Goal: Information Seeking & Learning: Learn about a topic

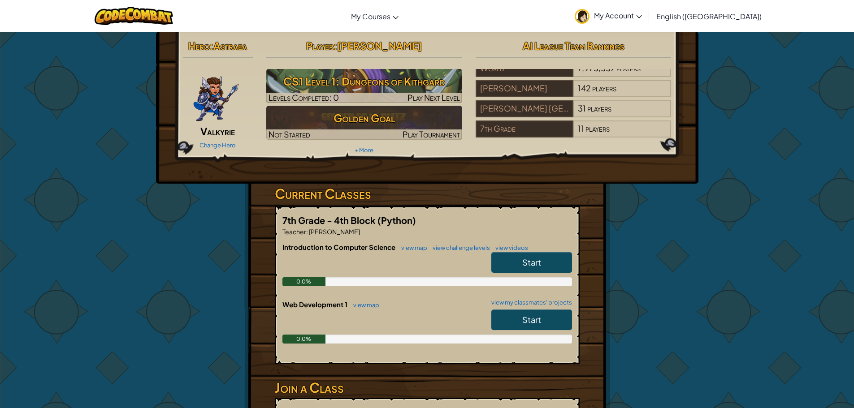
click at [528, 318] on span "Start" at bounding box center [531, 320] width 19 height 10
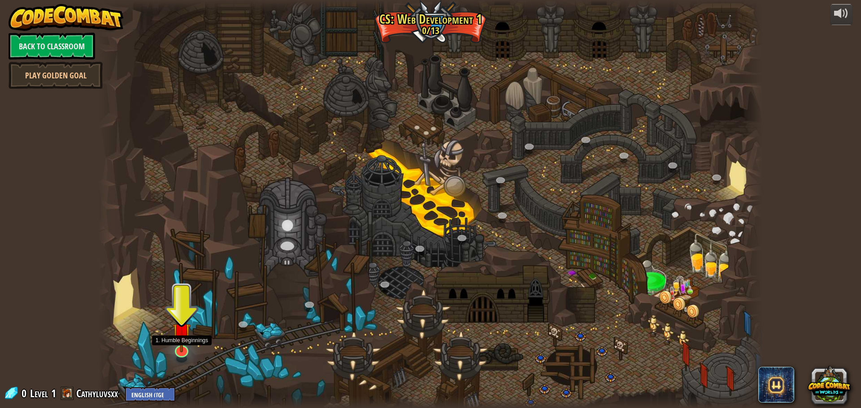
click at [182, 350] on img at bounding box center [182, 332] width 18 height 41
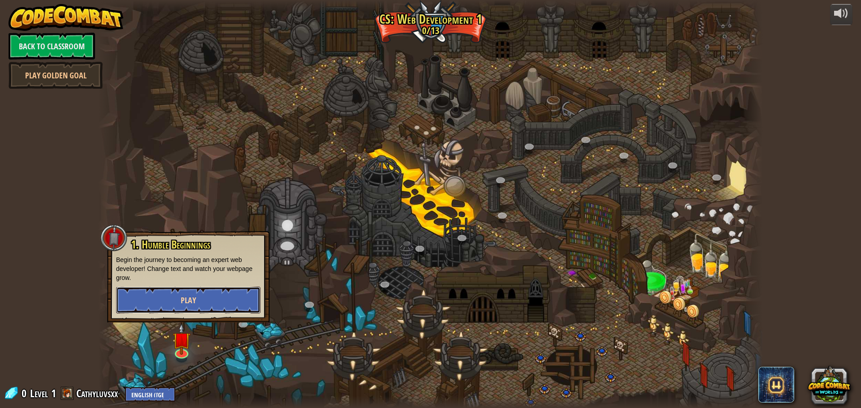
click at [211, 304] on button "Play" at bounding box center [188, 300] width 144 height 27
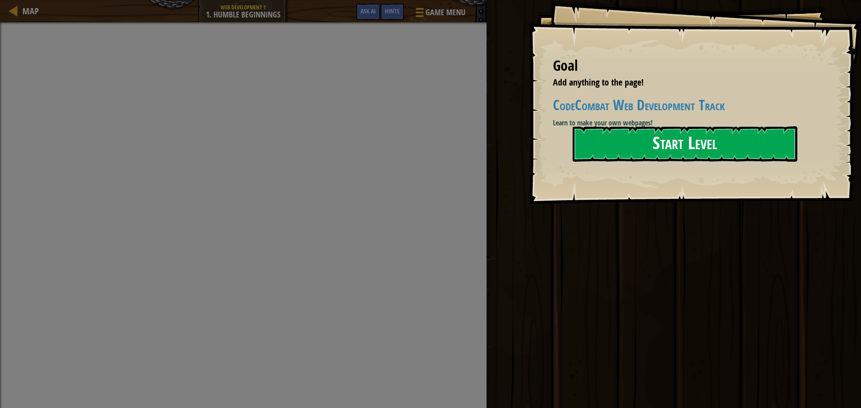
click at [614, 158] on button "Start Level" at bounding box center [684, 143] width 225 height 35
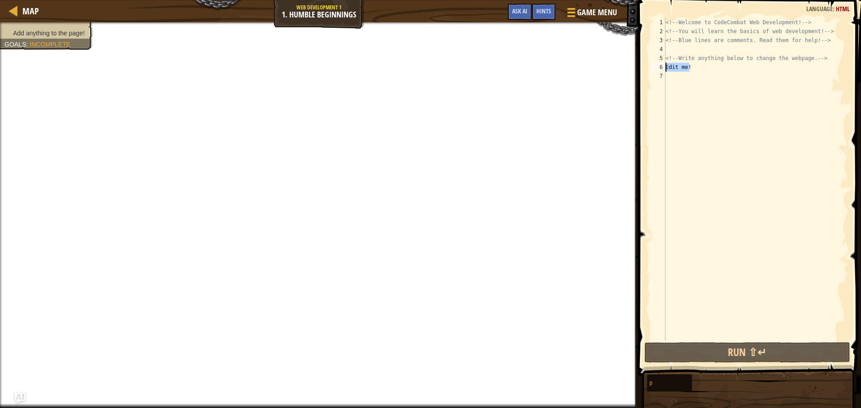
drag, startPoint x: 692, startPoint y: 69, endPoint x: 658, endPoint y: 70, distance: 33.6
click at [658, 70] on div "1 2 3 4 5 6 7 <!-- Welcome to CodeCombat Web Development! --> <!-- You will lea…" at bounding box center [748, 179] width 199 height 323
type textarea "Edit me!"
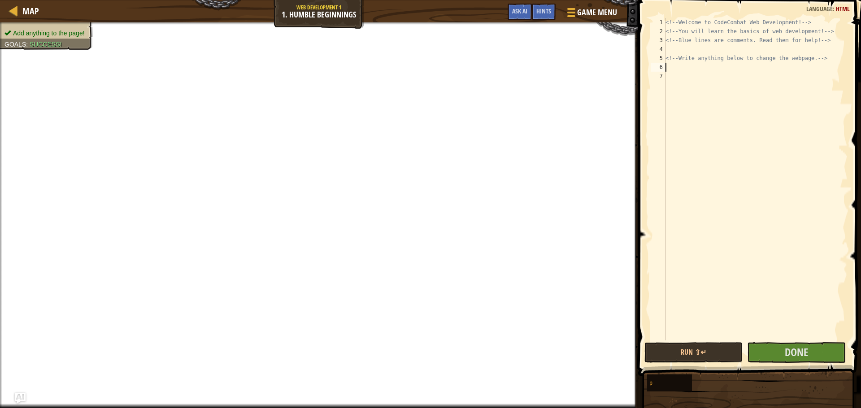
scroll to position [4, 0]
type textarea "h"
type textarea "<!-- Write anything below to change the webpage. -->"
type textarea "H"
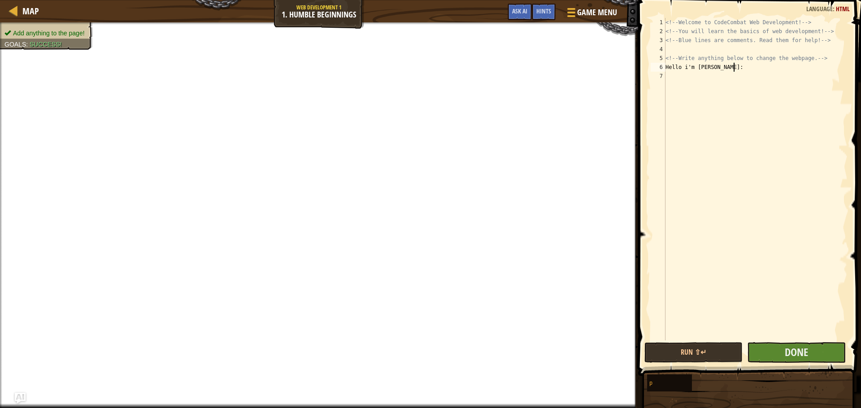
type textarea "Hello i'm [PERSON_NAME]:"
click at [783, 358] on button "Done" at bounding box center [796, 352] width 98 height 21
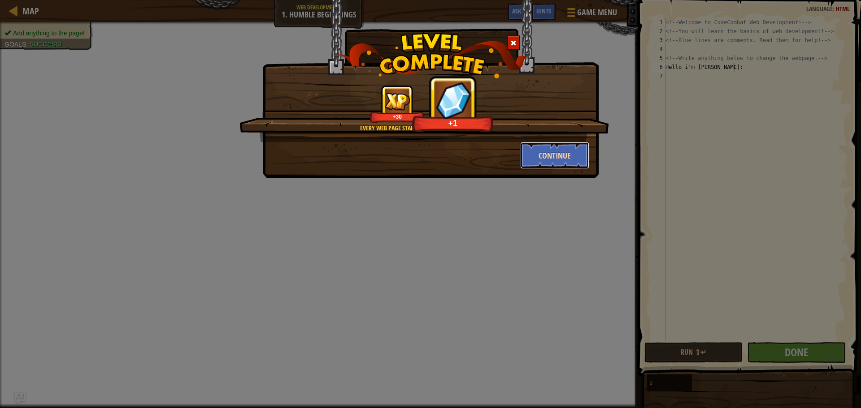
click at [552, 158] on button "Continue" at bounding box center [554, 155] width 69 height 27
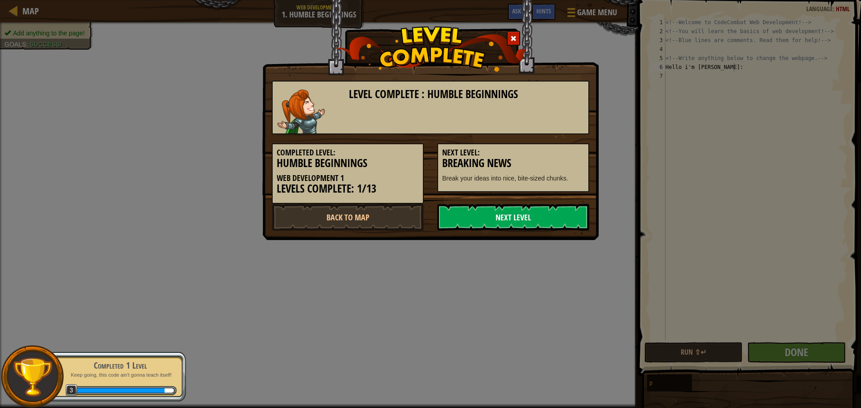
click at [498, 223] on link "Next Level" at bounding box center [513, 217] width 152 height 27
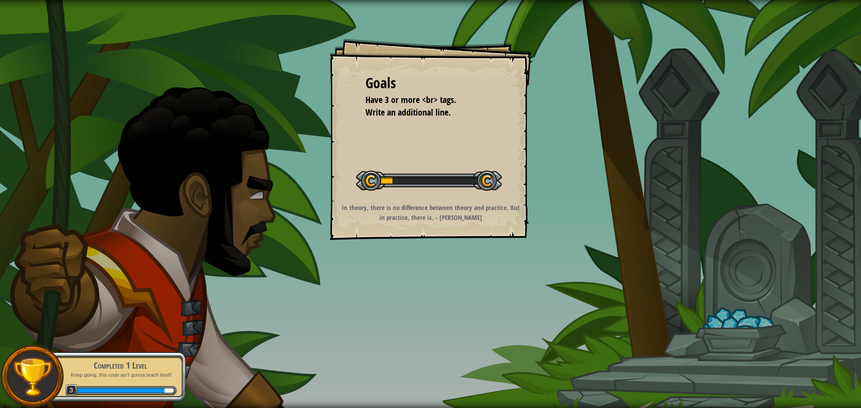
click at [460, 190] on div at bounding box center [429, 181] width 146 height 20
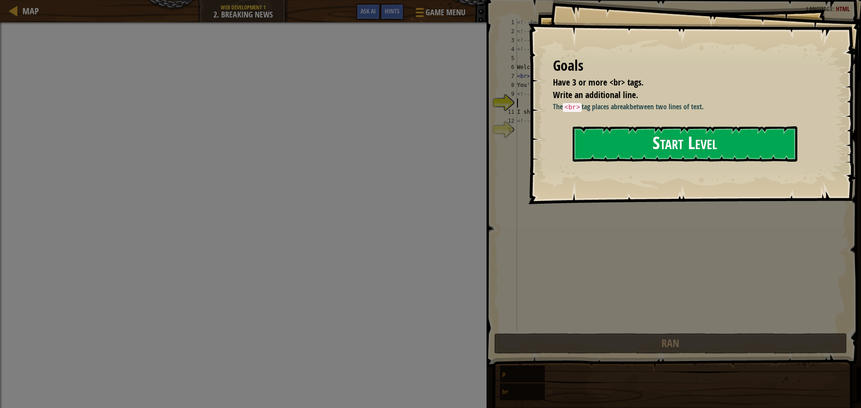
click at [644, 143] on button "Start Level" at bounding box center [684, 143] width 225 height 35
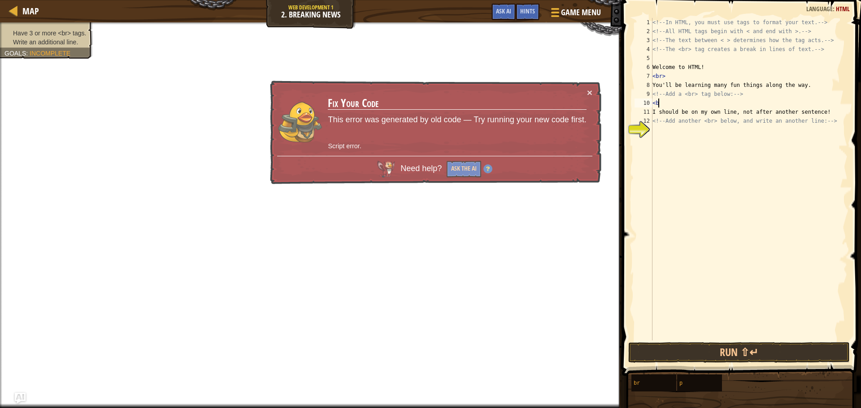
scroll to position [4, 0]
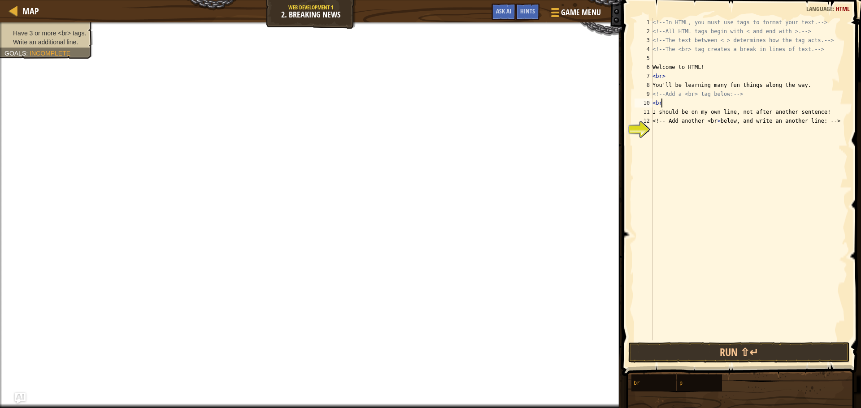
type textarea "<br>"
click at [688, 135] on div "<!-- In HTML, you must use tags to format your text. --> <!-- All HTML tags beg…" at bounding box center [748, 188] width 197 height 341
type textarea "<br>"
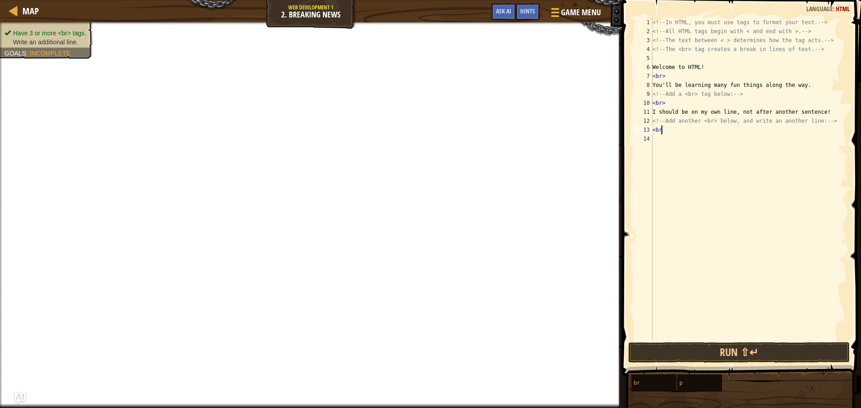
scroll to position [4, 0]
click at [770, 149] on div "<!-- In HTML, you must use tags to format your text. --> <!-- All HTML tags beg…" at bounding box center [748, 188] width 197 height 341
click at [722, 348] on button "Run ⇧↵" at bounding box center [738, 352] width 221 height 21
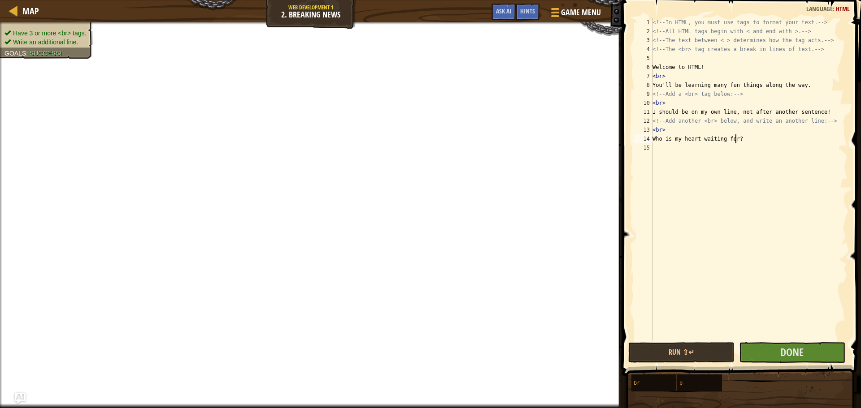
scroll to position [4, 6]
type textarea "Who is my heart waiting for?"
click at [783, 353] on span "Done" at bounding box center [791, 352] width 23 height 14
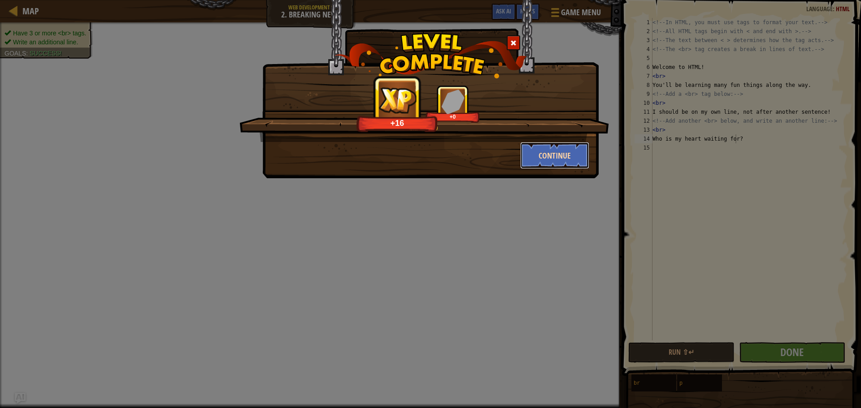
click at [546, 155] on button "Continue" at bounding box center [554, 155] width 69 height 27
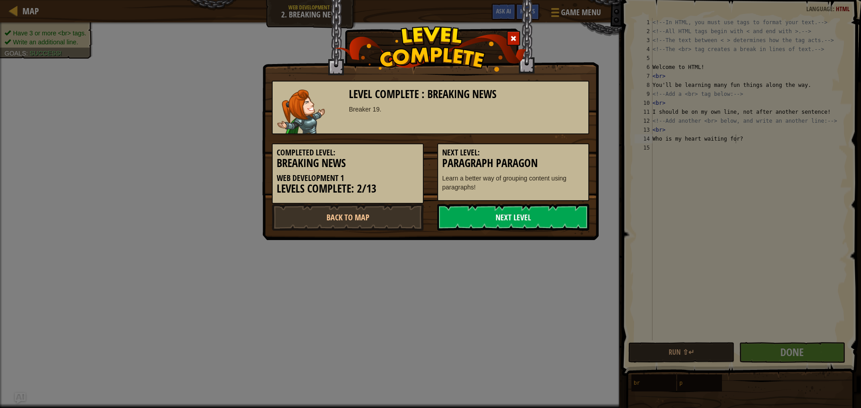
click at [531, 216] on link "Next Level" at bounding box center [513, 217] width 152 height 27
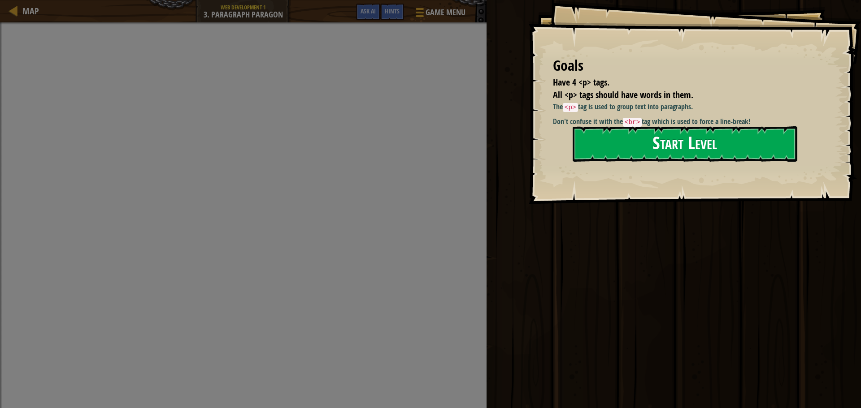
click at [589, 145] on button "Start Level" at bounding box center [684, 143] width 225 height 35
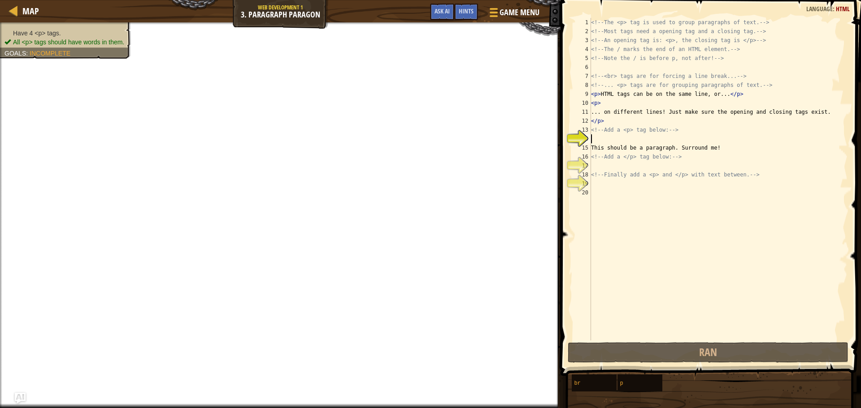
scroll to position [4, 0]
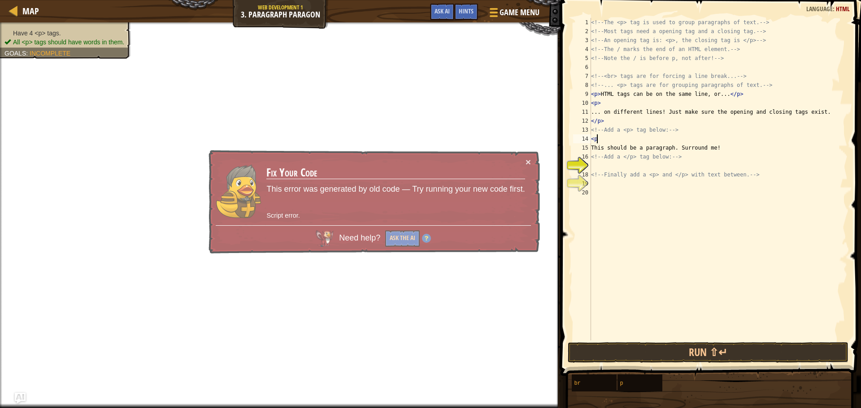
type textarea "<p>"
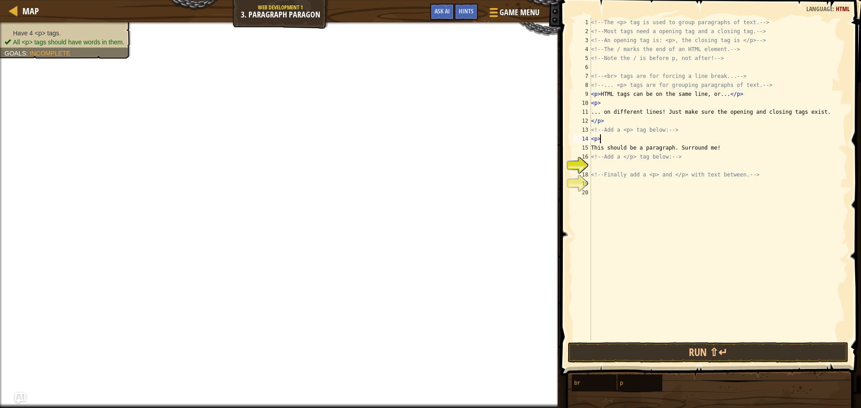
click at [666, 168] on div "<!-- The <p> tag is used to group paragraphs of text. --> <!-- Most tags need a…" at bounding box center [718, 188] width 258 height 341
click at [734, 154] on div "<!-- The <p> tag is used to group paragraphs of text. --> <!-- Most tags need a…" at bounding box center [718, 188] width 258 height 341
click at [729, 150] on div "<!-- The <p> tag is used to group paragraphs of text. --> <!-- Most tags need a…" at bounding box center [718, 188] width 258 height 341
type textarea "This should be a paragraph. Surround me!"
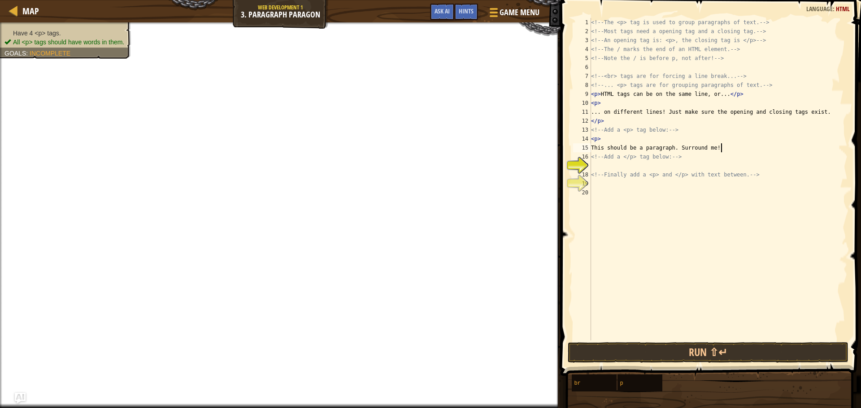
click at [701, 165] on div "<!-- The <p> tag is used to group paragraphs of text. --> <!-- Most tags need a…" at bounding box center [718, 188] width 258 height 341
type textarea "</p>"
click at [699, 187] on div "<!-- The <p> tag is used to group paragraphs of text. --> <!-- Most tags need a…" at bounding box center [718, 188] width 258 height 341
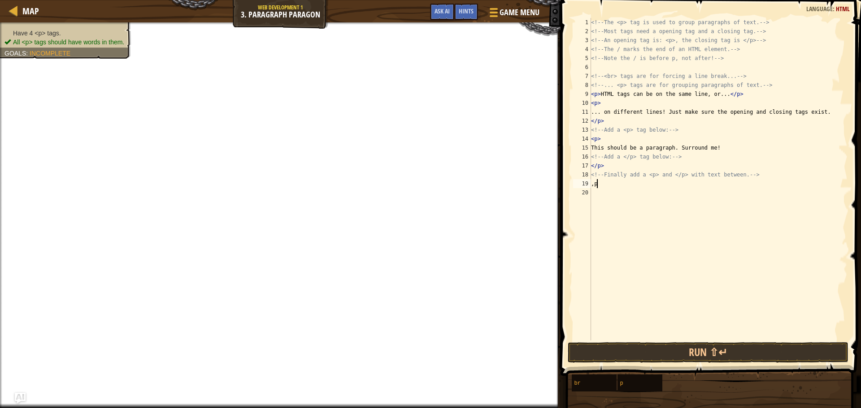
type textarea ","
type textarea "<p> </p>"
click at [693, 197] on div "<!-- The <p> tag is used to group paragraphs of text. --> <!-- Most tags need a…" at bounding box center [718, 188] width 258 height 341
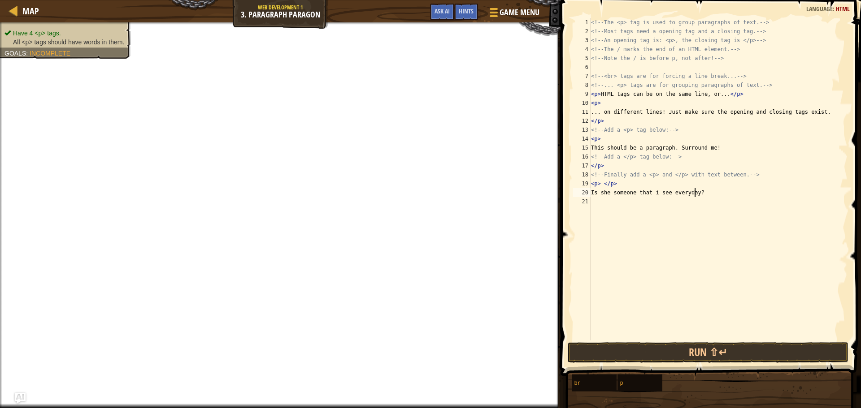
type textarea "Is she someone that i see everyday?"
drag, startPoint x: 705, startPoint y: 197, endPoint x: 640, endPoint y: 199, distance: 65.9
click at [639, 198] on div "<!-- The <p> tag is used to group paragraphs of text. --> <!-- Most tags need a…" at bounding box center [718, 188] width 258 height 341
drag, startPoint x: 685, startPoint y: 193, endPoint x: 699, endPoint y: 194, distance: 13.5
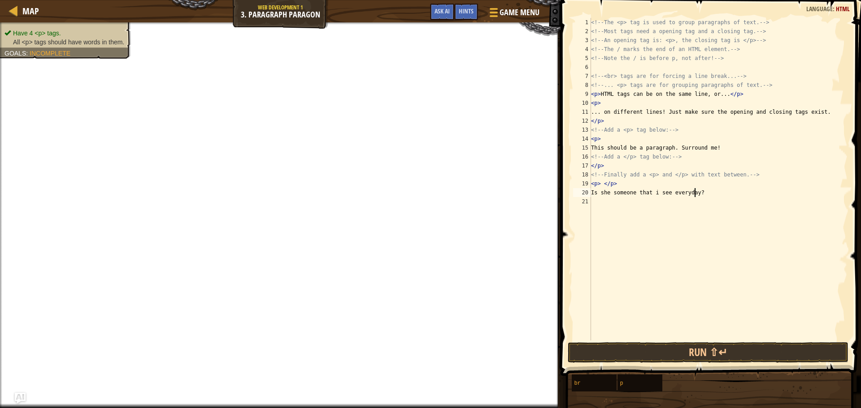
click at [699, 194] on div "<!-- The <p> tag is used to group paragraphs of text. --> <!-- Most tags need a…" at bounding box center [718, 188] width 258 height 341
drag, startPoint x: 629, startPoint y: 185, endPoint x: 600, endPoint y: 186, distance: 28.7
click at [600, 186] on div "<!-- The <p> tag is used to group paragraphs of text. --> <!-- Most tags need a…" at bounding box center [718, 188] width 258 height 341
type textarea "<p>"
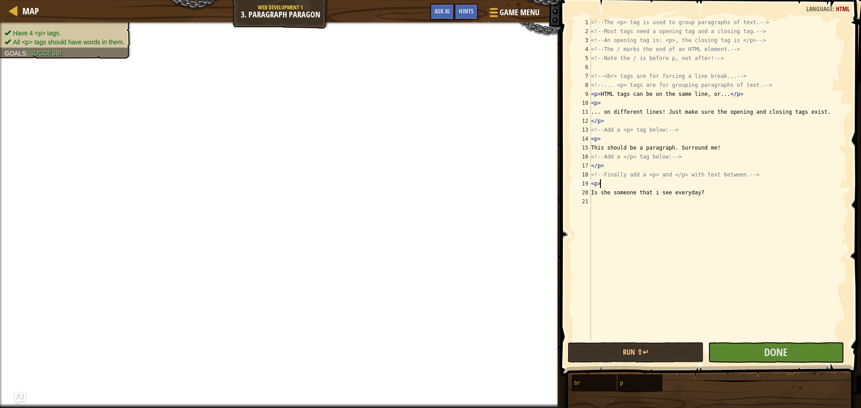
click at [641, 211] on div "<!-- The <p> tag is used to group paragraphs of text. --> <!-- Most tags need a…" at bounding box center [718, 188] width 258 height 341
type textarea "</p>"
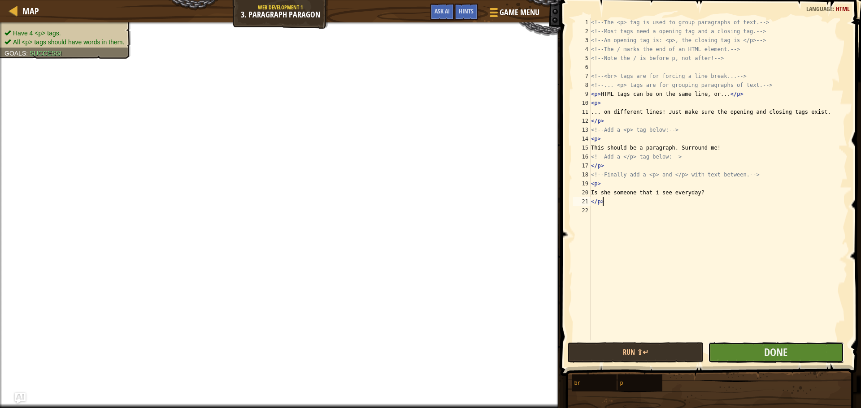
click at [743, 350] on button "Done" at bounding box center [776, 352] width 136 height 21
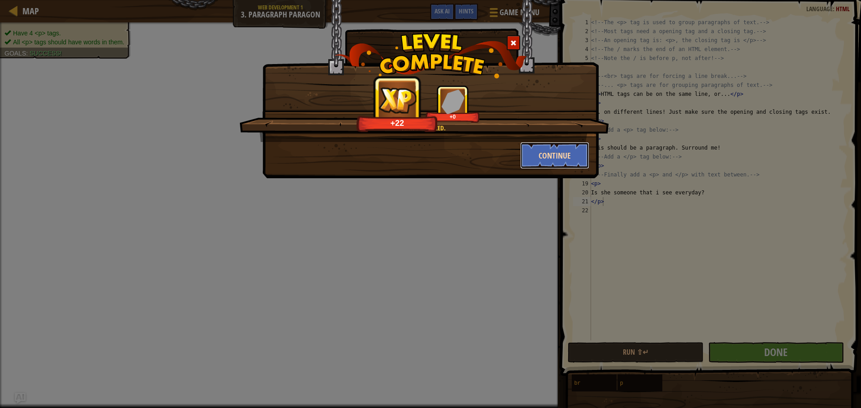
click at [537, 155] on button "Continue" at bounding box center [554, 155] width 69 height 27
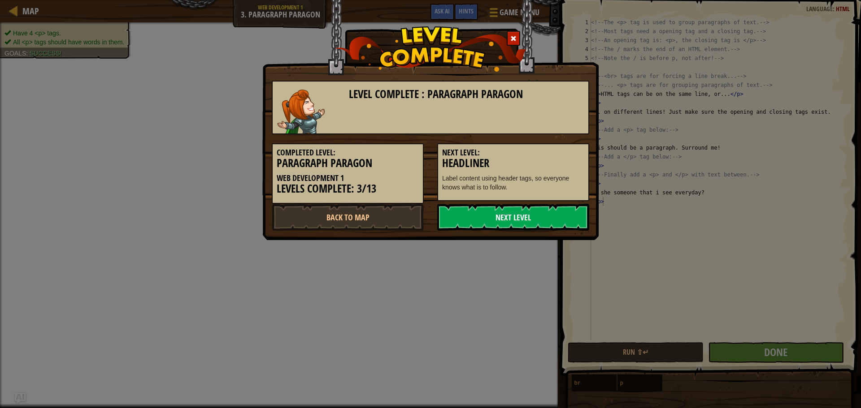
click at [535, 211] on link "Next Level" at bounding box center [513, 217] width 152 height 27
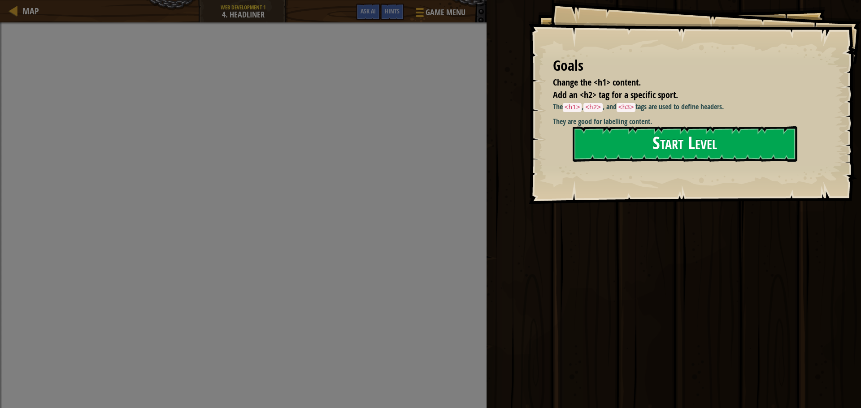
click at [668, 147] on button "Start Level" at bounding box center [684, 143] width 225 height 35
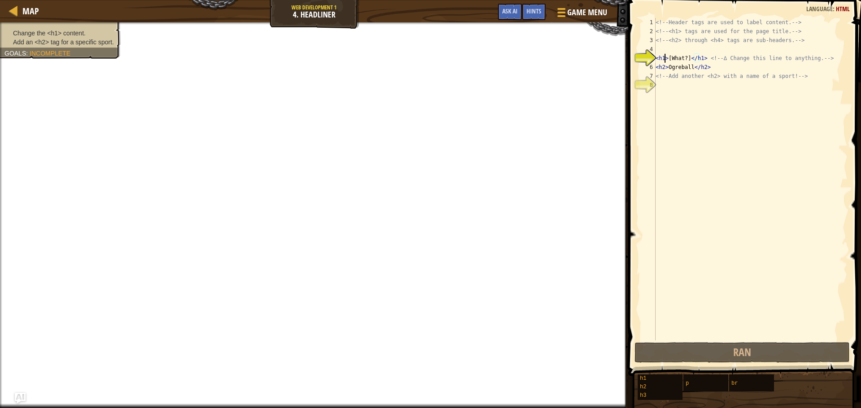
click at [665, 56] on div "<!-- Header tags are used to label content. --> <!-- <h1> tags are used for the…" at bounding box center [750, 188] width 194 height 341
click at [696, 56] on div "<!-- Header tags are used to label content. --> <!-- <h1> tags are used for the…" at bounding box center [750, 188] width 194 height 341
click at [721, 112] on div "<!-- Header tags are used to label content. --> <!-- <h1> tags are used for the…" at bounding box center [750, 188] width 194 height 341
click at [802, 77] on div "<!-- Header tags are used to label content. --> <!-- <h1> tags are used for the…" at bounding box center [750, 188] width 194 height 341
type textarea "<!-- Add another <h2> with a name of a sport! -->"
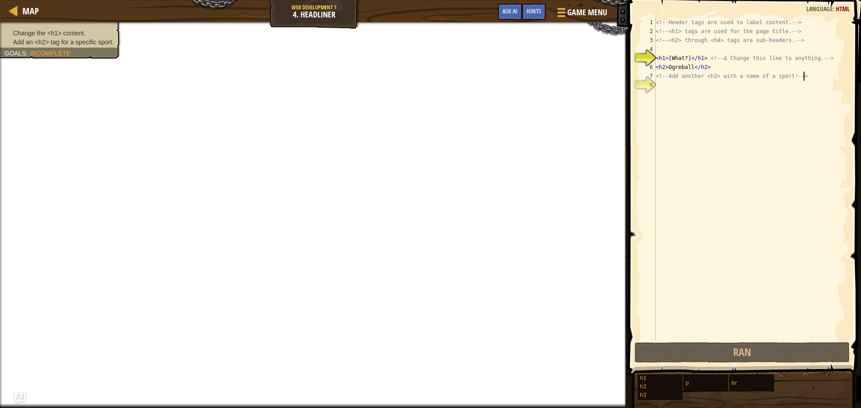
click at [804, 99] on div "<!-- Header tags are used to label content. --> <!-- <h1> tags are used for the…" at bounding box center [750, 188] width 194 height 341
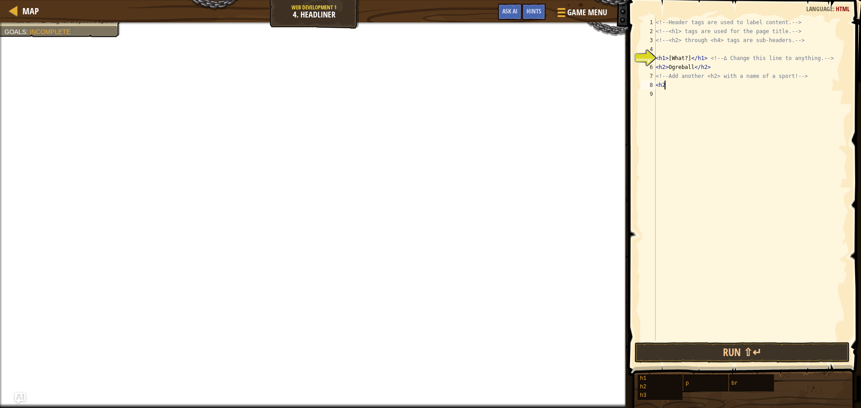
scroll to position [4, 0]
type textarea "<"
type textarea "<h2>[soccer]</hs>"
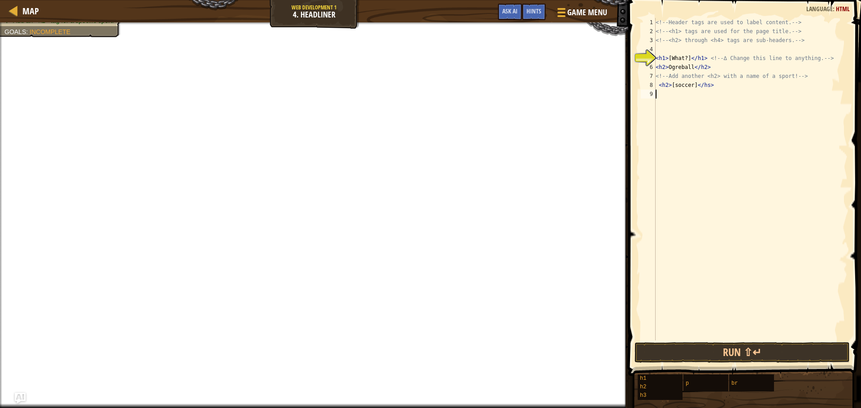
click at [694, 128] on div "<!-- Header tags are used to label content. --> <!-- <h1> tags are used for the…" at bounding box center [750, 188] width 194 height 341
click at [720, 86] on div "<!-- Header tags are used to label content. --> <!-- <h1> tags are used for the…" at bounding box center [750, 188] width 194 height 341
click at [662, 57] on div "<!-- Header tags are used to label content. --> <!-- <h1> tags are used for the…" at bounding box center [750, 188] width 194 height 341
drag, startPoint x: 666, startPoint y: 58, endPoint x: 659, endPoint y: 58, distance: 6.7
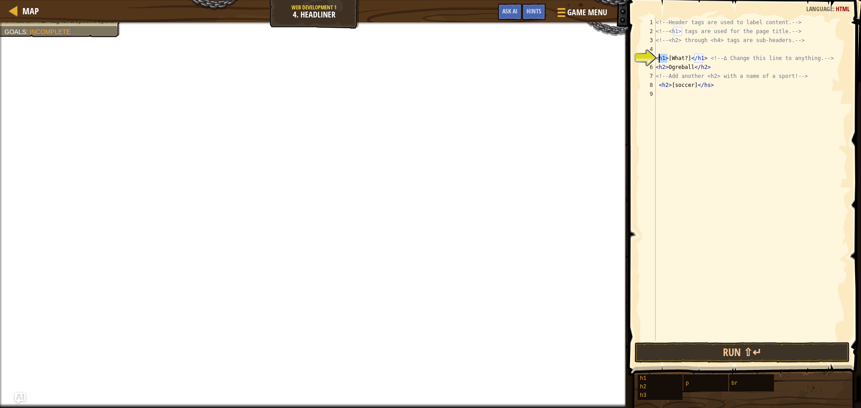
click at [659, 58] on div "<!-- Header tags are used to label content. --> <!-- <h1> tags are used for the…" at bounding box center [750, 188] width 194 height 341
click at [632, 65] on span at bounding box center [745, 175] width 240 height 402
click at [771, 59] on div "<!-- Header tags are used to label content. --> <!-- <h1> tags are used for the…" at bounding box center [750, 188] width 194 height 341
drag, startPoint x: 827, startPoint y: 60, endPoint x: 839, endPoint y: 62, distance: 11.9
click at [839, 62] on div "<!-- Header tags are used to label content. --> <!-- <h1> tags are used for the…" at bounding box center [750, 188] width 194 height 341
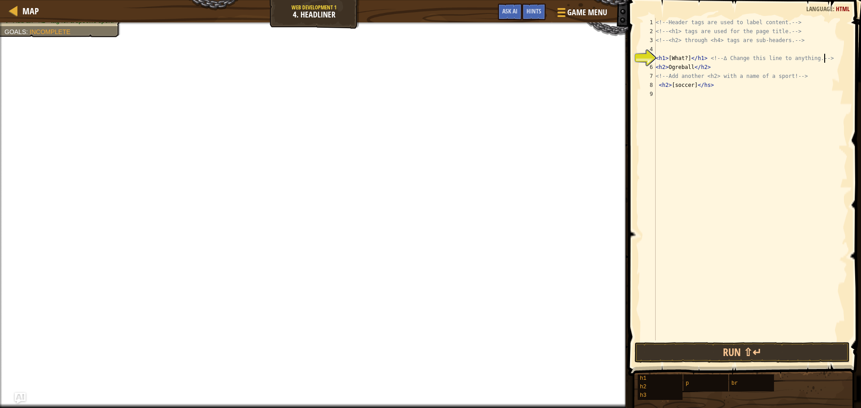
click at [711, 87] on div "<!-- Header tags are used to label content. --> <!-- <h1> tags are used for the…" at bounding box center [750, 188] width 194 height 341
click at [700, 60] on div "<!-- Header tags are used to label content. --> <!-- <h1> tags are used for the…" at bounding box center [750, 188] width 194 height 341
type textarea "<h1>[What?]</h2> <!-- ∆ Change this line to anything. -->"
click at [811, 351] on button "Done" at bounding box center [793, 352] width 103 height 21
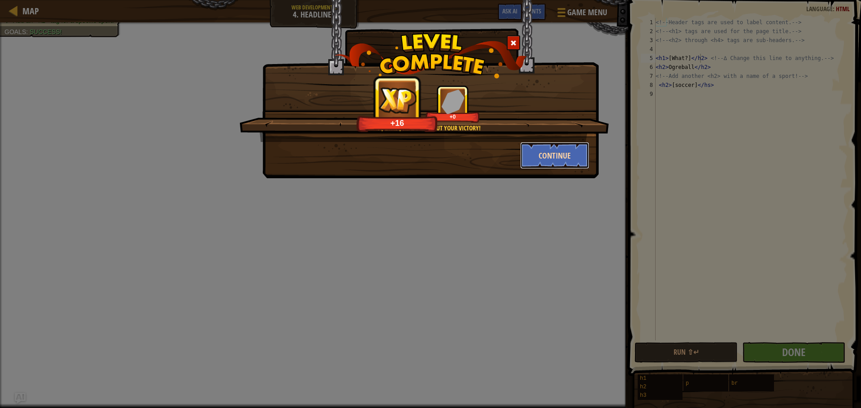
click at [531, 152] on button "Continue" at bounding box center [554, 155] width 69 height 27
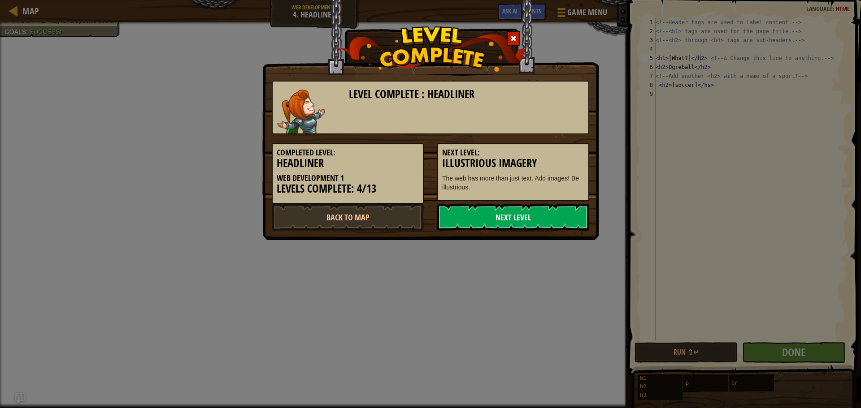
click at [502, 221] on link "Next Level" at bounding box center [513, 217] width 152 height 27
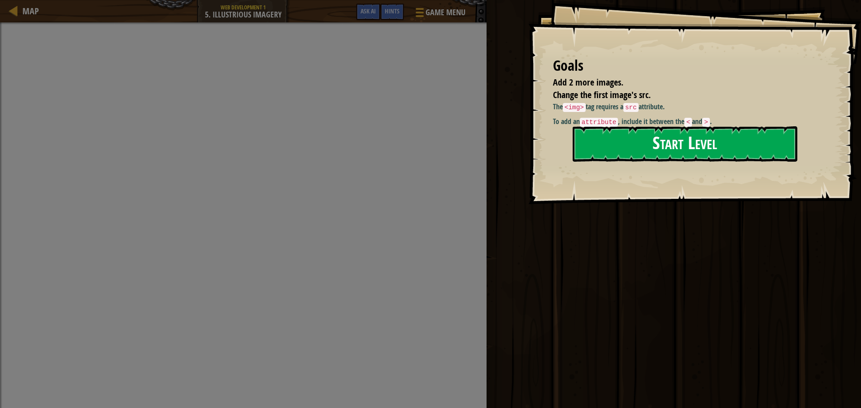
click at [629, 145] on button "Start Level" at bounding box center [684, 143] width 225 height 35
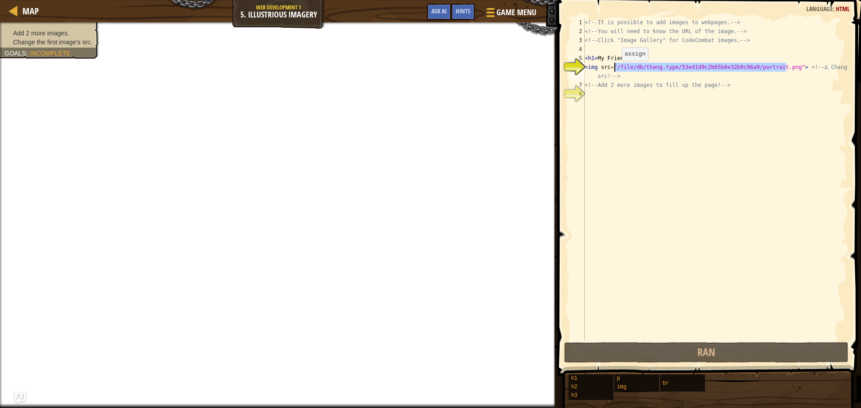
drag, startPoint x: 784, startPoint y: 67, endPoint x: 614, endPoint y: 70, distance: 170.3
click at [614, 70] on div "<!-- It is possible to add images to webpages. --> <!-- You will need to know t…" at bounding box center [715, 188] width 264 height 341
click at [741, 118] on div "<!-- It is possible to add images to webpages. --> <!-- You will need to know t…" at bounding box center [715, 188] width 264 height 341
click at [750, 93] on div "<!-- It is possible to add images to webpages. --> <!-- You will need to know t…" at bounding box center [715, 188] width 264 height 341
click at [725, 85] on div "<!-- It is possible to add images to webpages. --> <!-- You will need to know t…" at bounding box center [715, 188] width 264 height 341
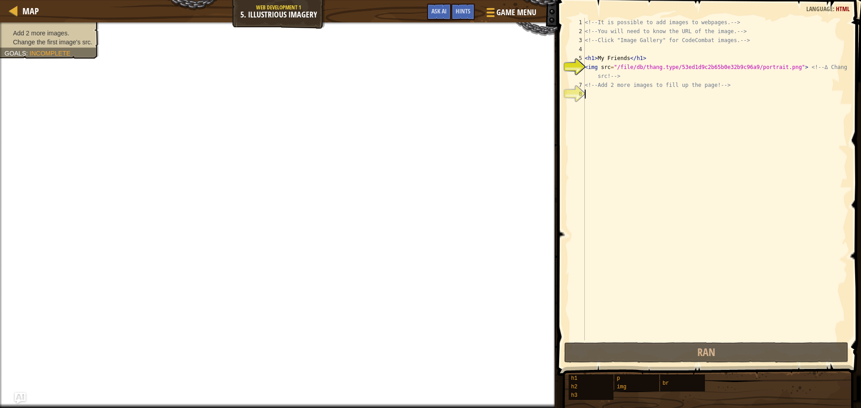
type textarea "<!-- Add 2 more images to fill up the page! -->"
drag, startPoint x: 721, startPoint y: 87, endPoint x: 716, endPoint y: 86, distance: 4.6
click at [716, 86] on div "<!-- It is possible to add images to webpages. --> <!-- You will need to know t…" at bounding box center [715, 188] width 264 height 341
click at [740, 87] on div "<!-- It is possible to add images to webpages. --> <!-- You will need to know t…" at bounding box center [715, 179] width 264 height 323
click at [274, 9] on div "Map Web Development 1 5. Illustrious Imagery Game Menu Done Hints Ask AI" at bounding box center [278, 11] width 557 height 22
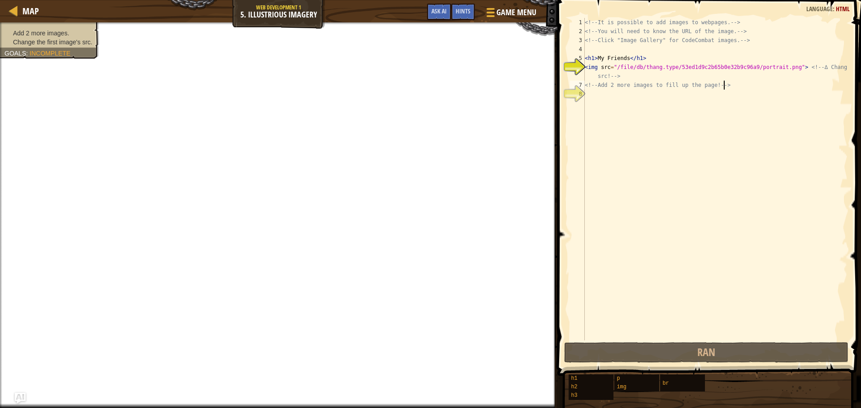
click at [285, 15] on div "Map Web Development 1 5. Illustrious Imagery Game Menu Done Hints Ask AI" at bounding box center [278, 11] width 557 height 22
click at [22, 7] on span "Map" at bounding box center [30, 11] width 17 height 12
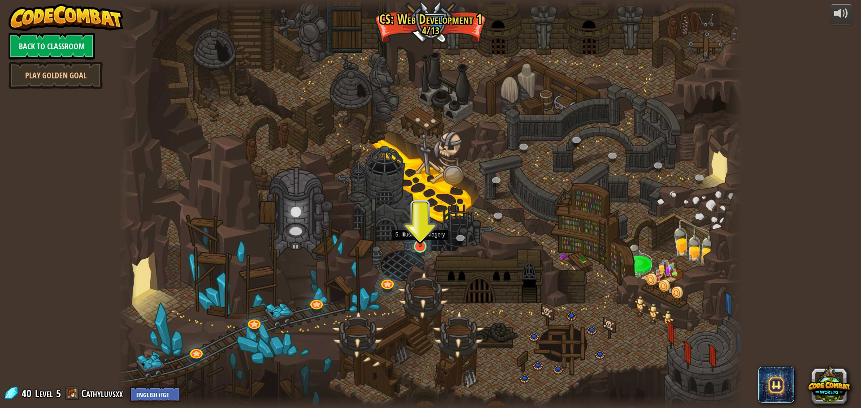
click at [421, 246] on img at bounding box center [420, 228] width 17 height 38
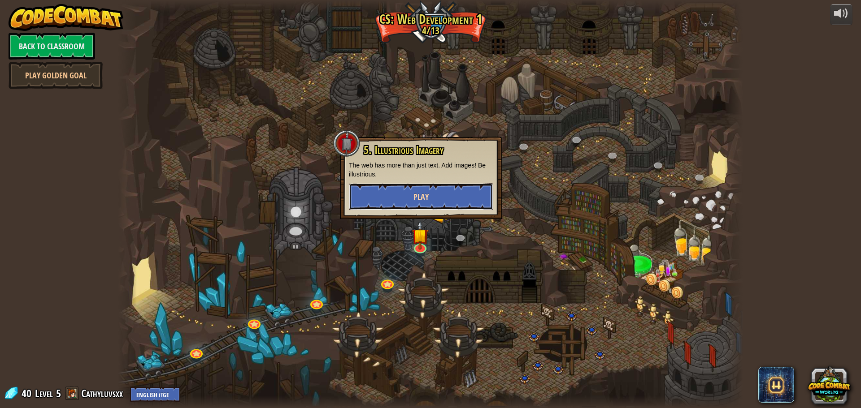
click at [434, 187] on button "Play" at bounding box center [421, 196] width 144 height 27
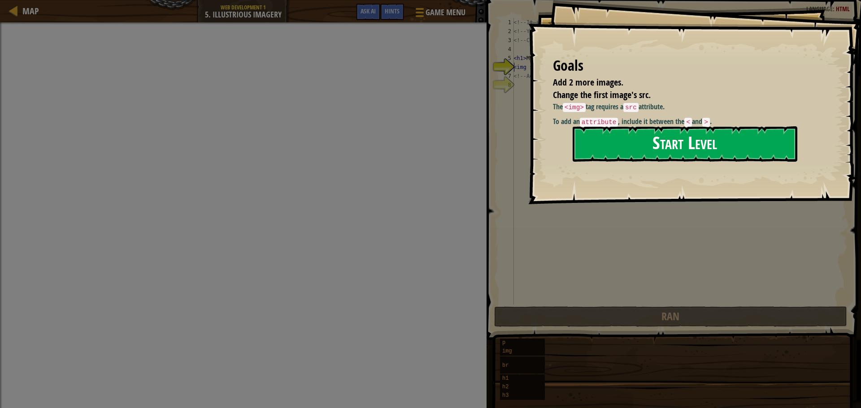
click at [716, 142] on button "Start Level" at bounding box center [684, 143] width 225 height 35
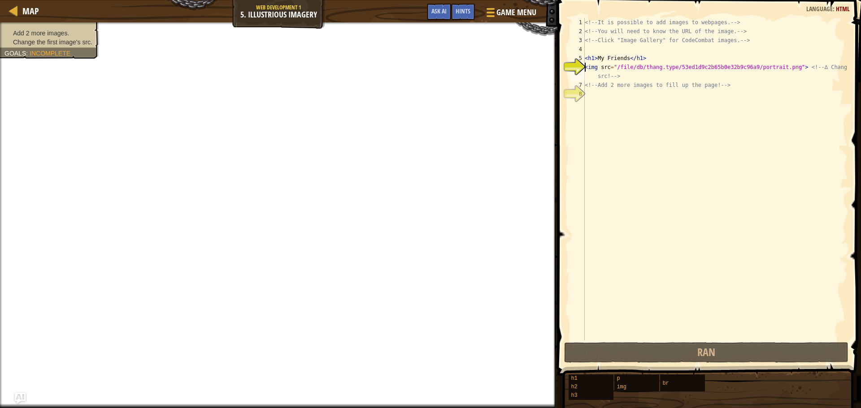
click at [637, 91] on div "<!-- It is possible to add images to webpages. --> <!-- You will need to know t…" at bounding box center [715, 188] width 264 height 341
click at [438, 16] on button "Ask AI" at bounding box center [439, 12] width 24 height 17
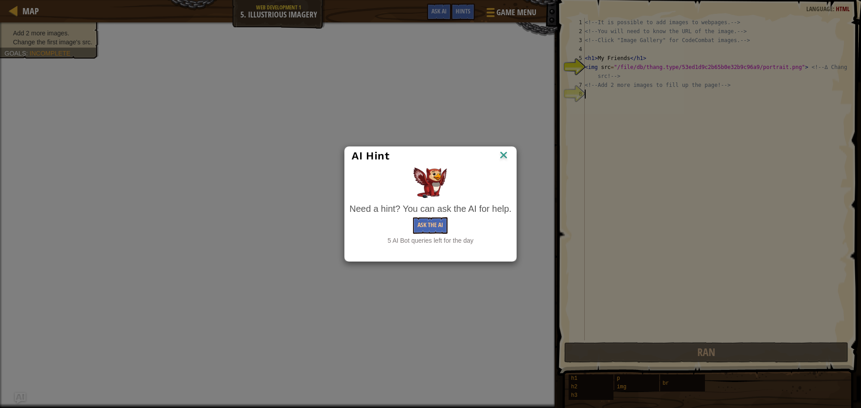
click at [436, 216] on div "Need a hint? You can ask the AI for help. Ask the AI 5 AI Bot queries left for …" at bounding box center [430, 224] width 162 height 43
click at [433, 224] on button "Ask the AI" at bounding box center [430, 225] width 35 height 17
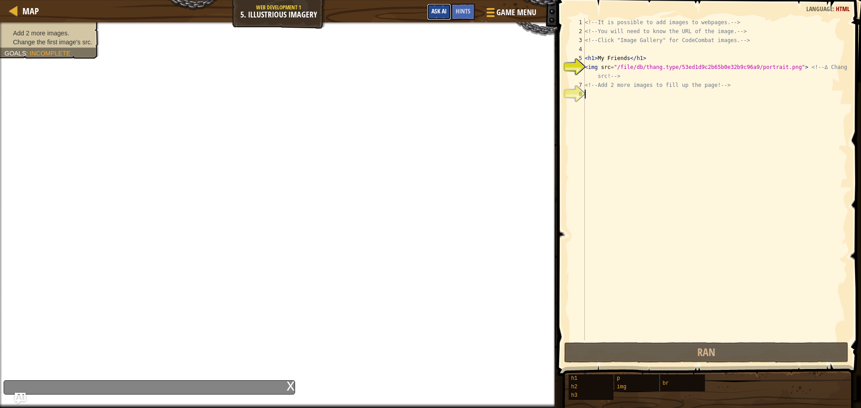
click at [433, 8] on span "Ask AI" at bounding box center [438, 11] width 15 height 9
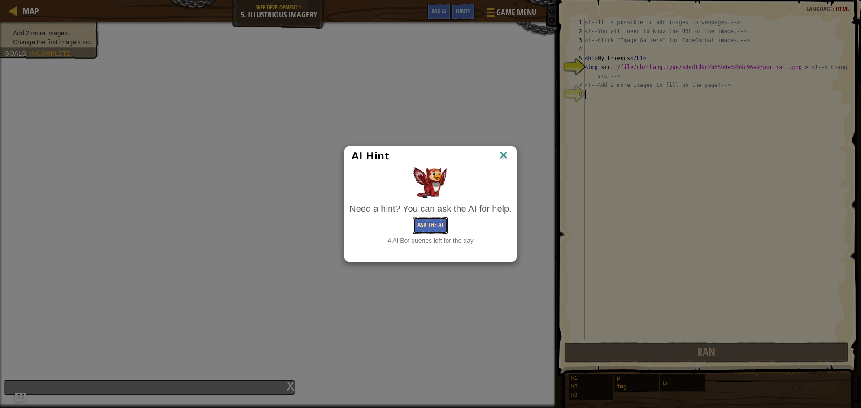
click at [422, 226] on button "Ask the AI" at bounding box center [430, 225] width 35 height 17
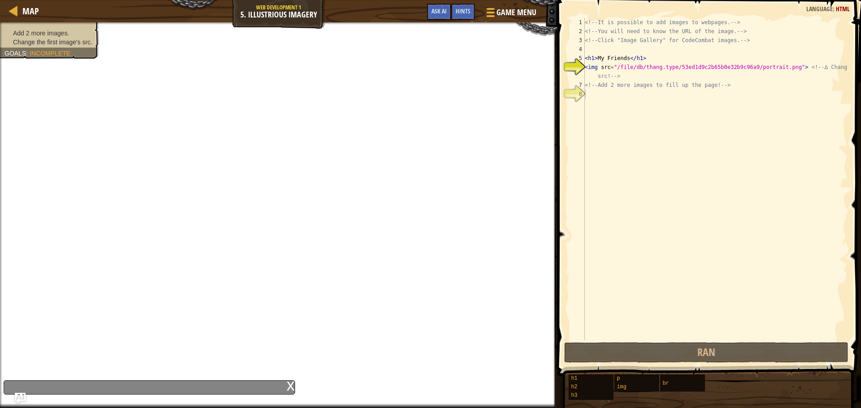
click at [291, 383] on div "x" at bounding box center [290, 385] width 8 height 9
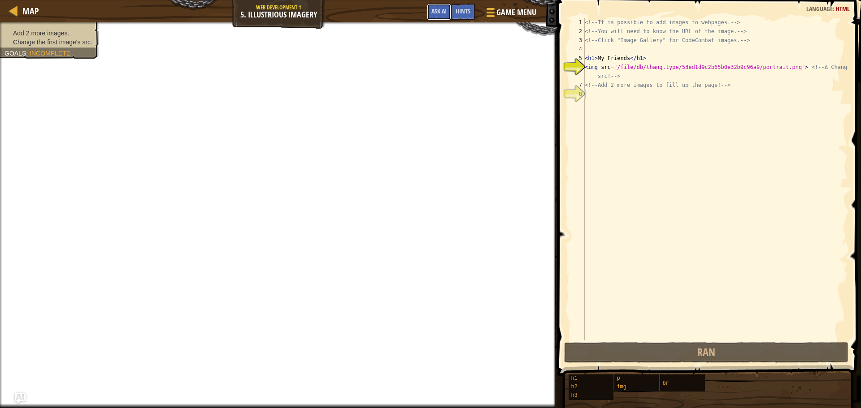
drag, startPoint x: 433, startPoint y: 9, endPoint x: 423, endPoint y: 30, distance: 22.9
click at [431, 8] on span "Ask AI" at bounding box center [438, 11] width 15 height 9
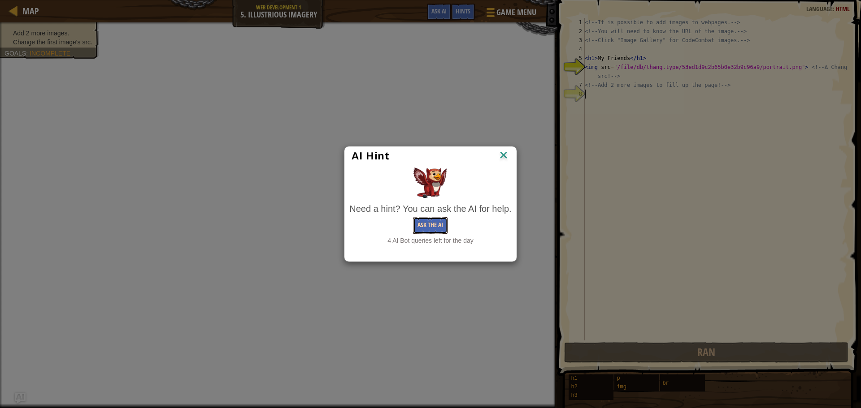
click at [438, 223] on button "Ask the AI" at bounding box center [430, 225] width 35 height 17
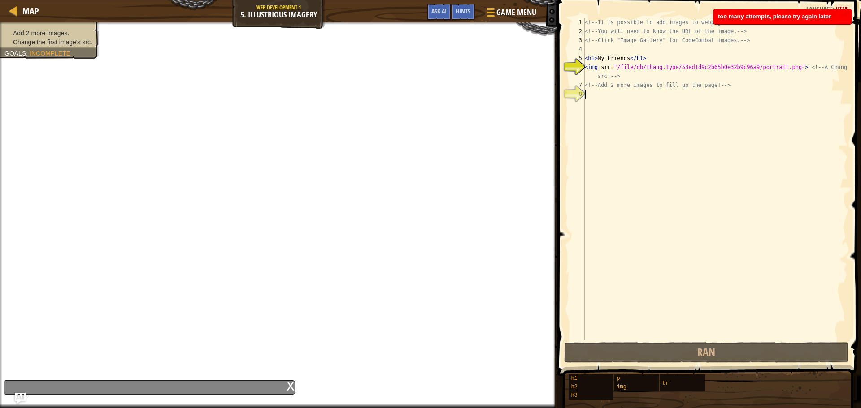
click at [291, 384] on div "x" at bounding box center [290, 385] width 8 height 9
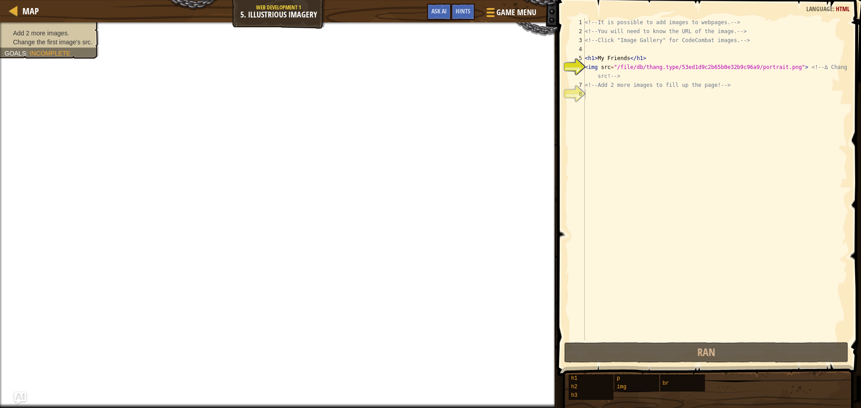
click at [21, 399] on img "Ask AI" at bounding box center [20, 399] width 12 height 12
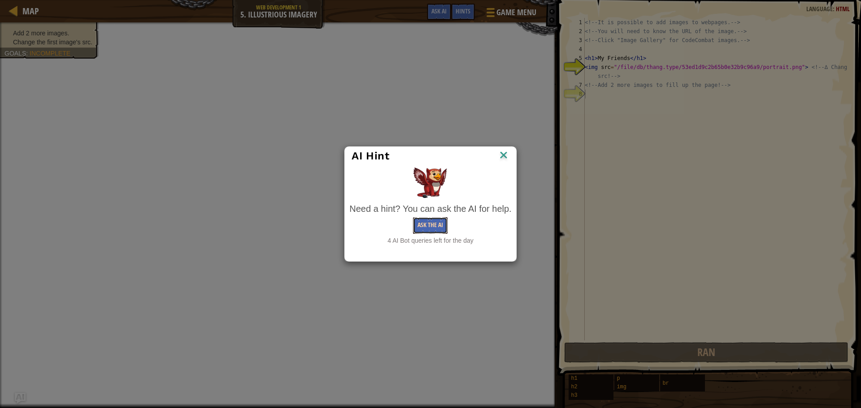
click at [424, 226] on button "Ask the AI" at bounding box center [430, 225] width 35 height 17
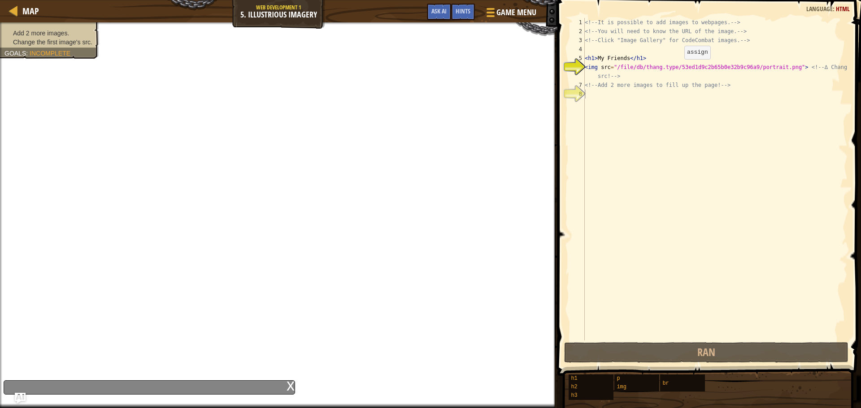
click at [676, 68] on div "<!-- It is possible to add images to webpages. --> <!-- You will need to know t…" at bounding box center [715, 188] width 264 height 341
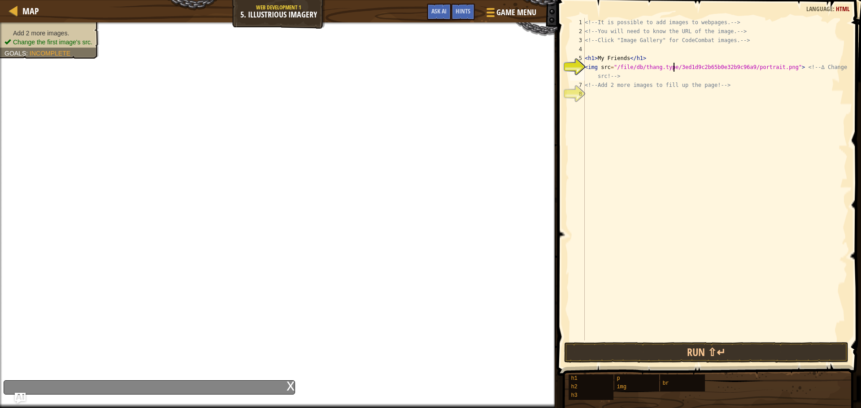
scroll to position [4, 8]
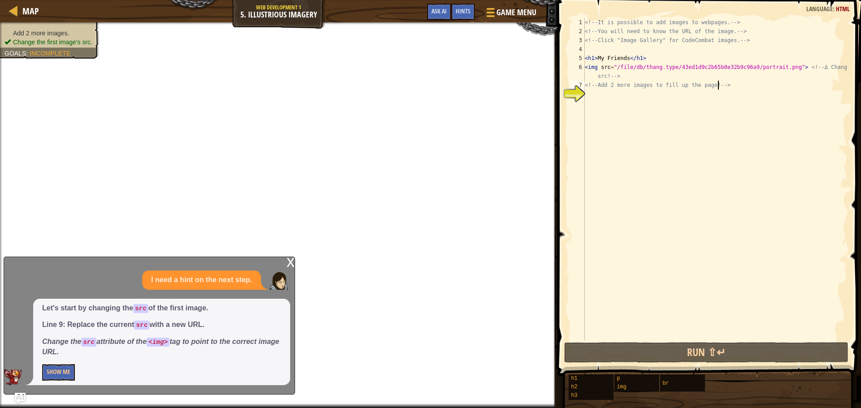
click at [717, 87] on div "<!-- It is possible to add images to webpages. --> <!-- You will need to know t…" at bounding box center [715, 188] width 264 height 341
type textarea "<!-- Add 2 more images to fill up the page! -->"
click at [703, 99] on div "<!-- It is possible to add images to webpages. --> <!-- You will need to know t…" at bounding box center [715, 188] width 264 height 341
select select "ace/mode/html"
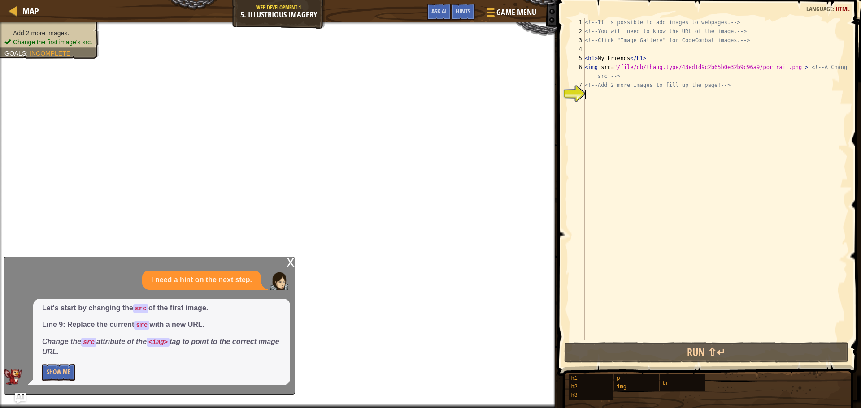
select select "ace/theme/textmate"
select select "markbegin"
select select "true"
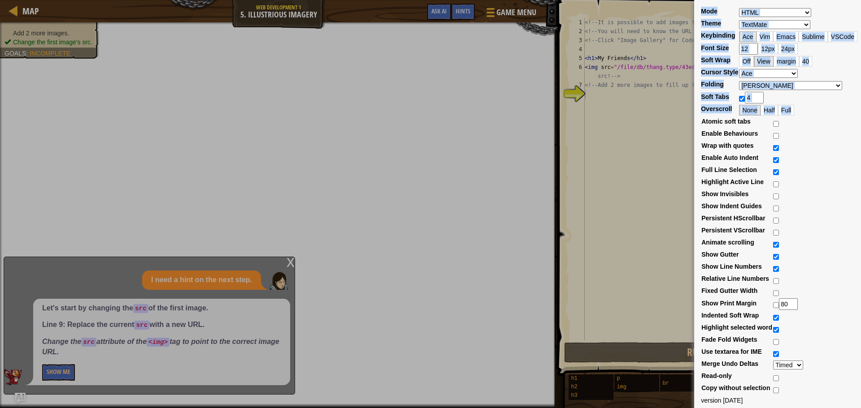
drag, startPoint x: 693, startPoint y: 222, endPoint x: 666, endPoint y: 176, distance: 52.8
click at [695, 221] on div "Mode ABAP ABC ActionScript [PERSON_NAME] Apache Conf Apex AQL AsciiDoc ASL Asse…" at bounding box center [777, 204] width 167 height 408
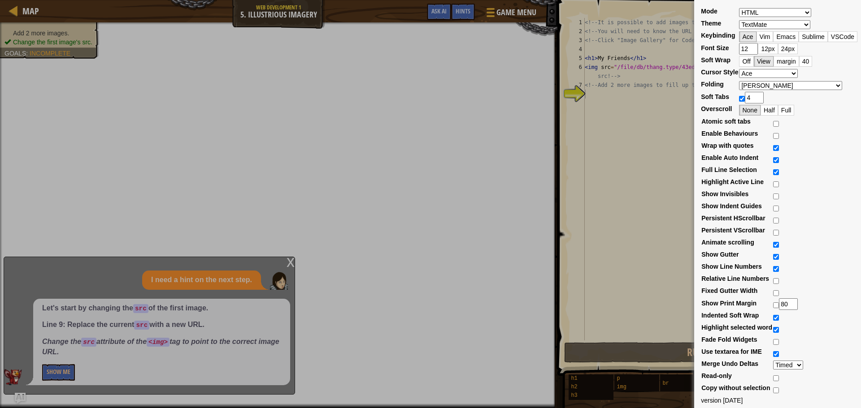
click at [622, 107] on div "Mode ABAP ABC ActionScript [PERSON_NAME] Apache Conf Apex AQL AsciiDoc ASL Asse…" at bounding box center [430, 204] width 861 height 408
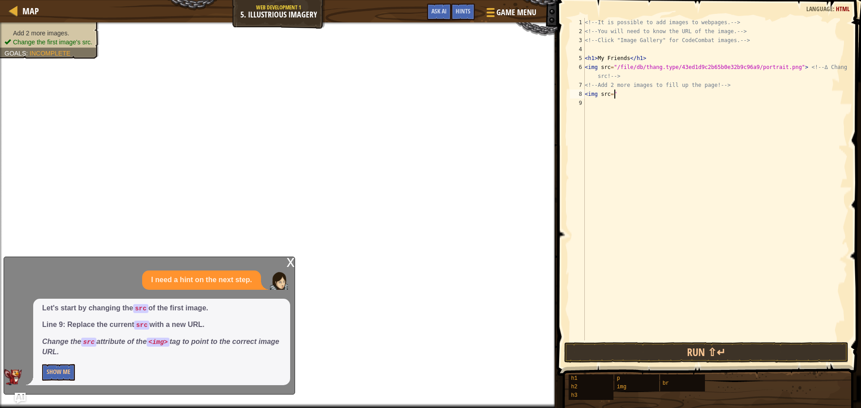
scroll to position [4, 2]
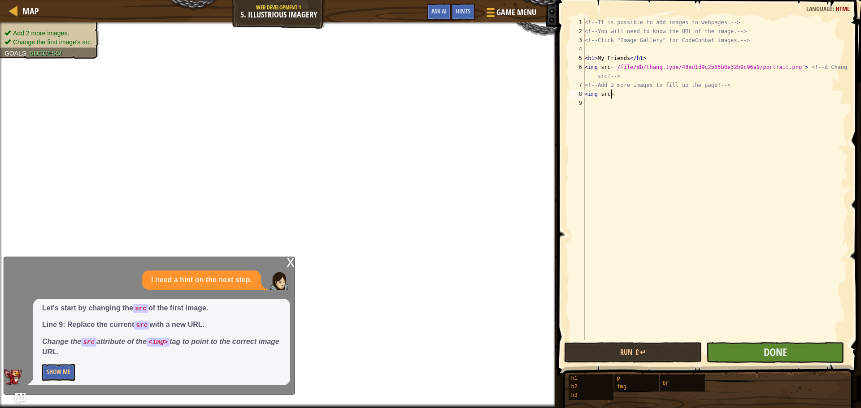
type textarea "<img src="
click at [790, 344] on button "Done" at bounding box center [775, 352] width 138 height 21
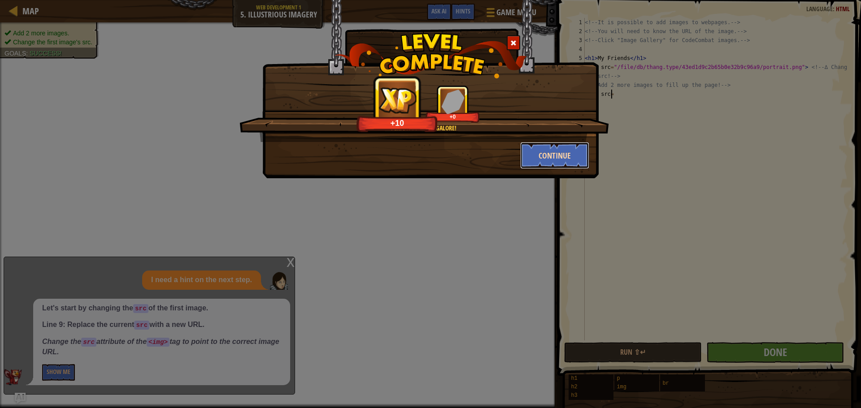
click at [547, 160] on button "Continue" at bounding box center [554, 155] width 69 height 27
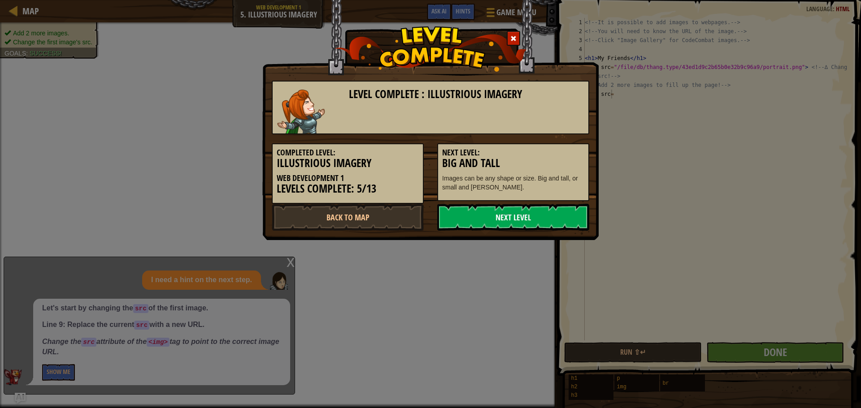
click at [502, 214] on link "Next Level" at bounding box center [513, 217] width 152 height 27
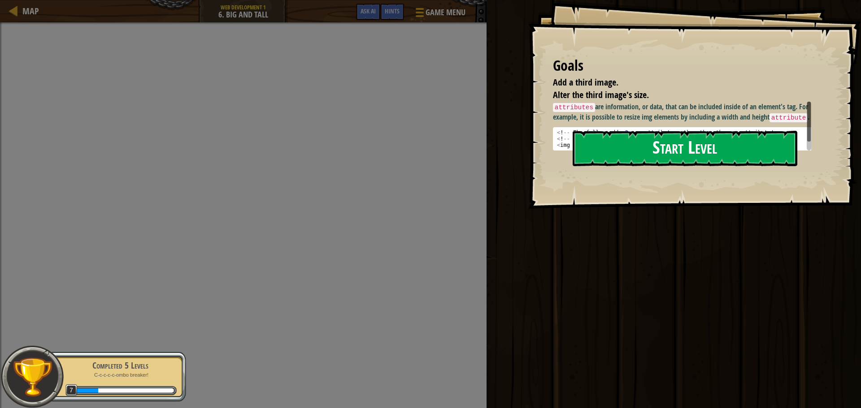
click at [700, 146] on button "Start Level" at bounding box center [684, 148] width 225 height 35
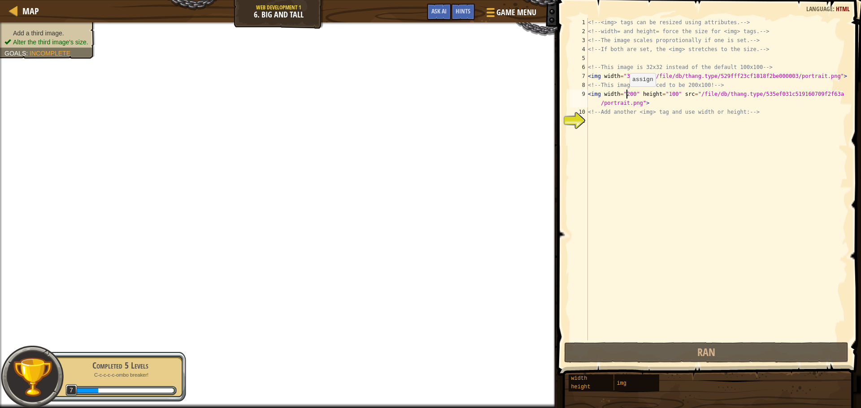
click at [625, 95] on div "<!-- <img> tags can be resized using attributes. --> <!-- width= and height= fo…" at bounding box center [716, 188] width 261 height 341
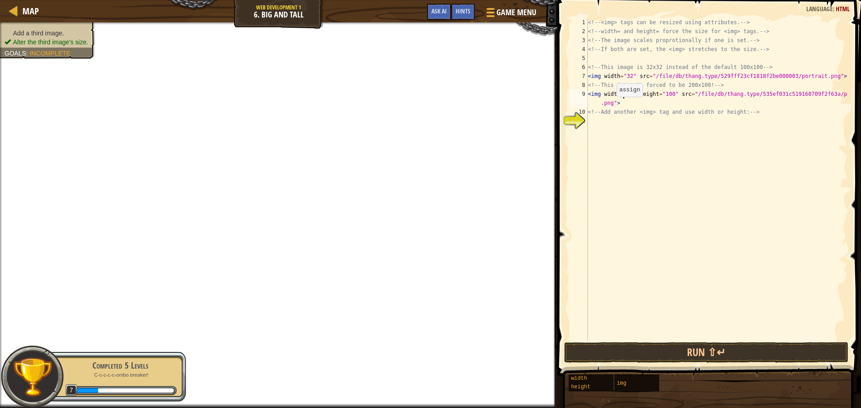
scroll to position [4, 3]
click at [664, 96] on div "<!-- <img> tags can be resized using attributes. --> <!-- width= and height= fo…" at bounding box center [716, 188] width 261 height 341
type textarea "<img width="300" height="400" src="/file/db/thang.type/535ef031c519160709f2f63a…"
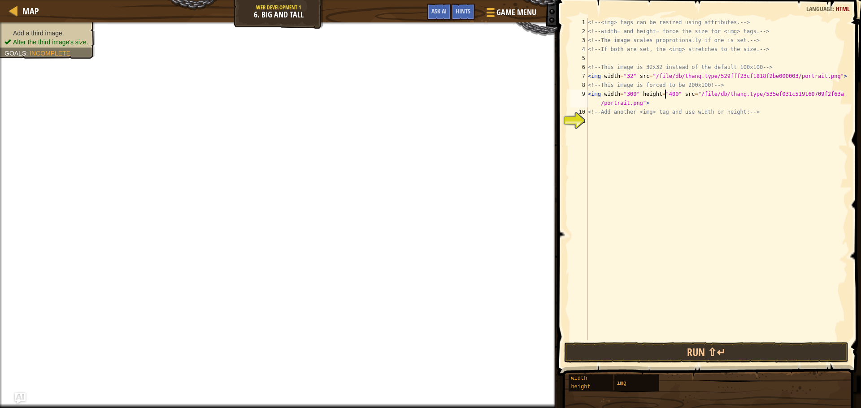
click at [679, 271] on div "<!-- <img> tags can be resized using attributes. --> <!-- width= and height= fo…" at bounding box center [716, 188] width 261 height 341
drag, startPoint x: 688, startPoint y: 92, endPoint x: 695, endPoint y: 102, distance: 11.9
click at [695, 102] on div "<!-- <img> tags can be resized using attributes. --> <!-- width= and height= fo…" at bounding box center [716, 188] width 261 height 341
type textarea "<img width="300" height="400" src="/file/db/thang.type/535ef031c519160709f2f63a…"
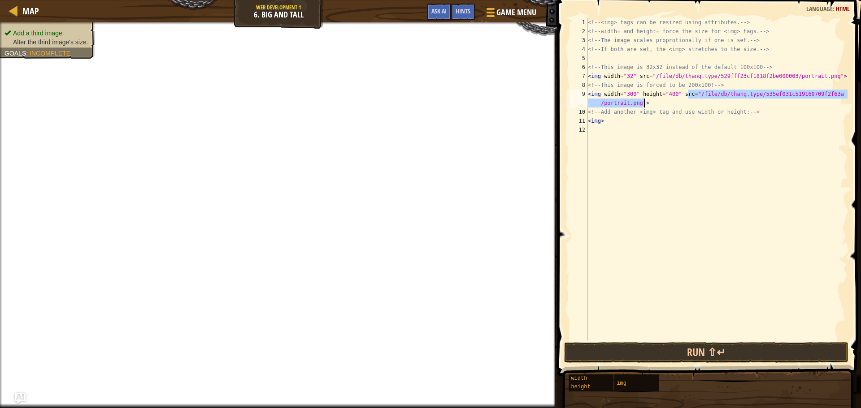
click at [679, 127] on div "<!-- <img> tags can be resized using attributes. --> <!-- width= and height= fo…" at bounding box center [716, 188] width 261 height 341
click at [684, 125] on div "<!-- <img> tags can be resized using attributes. --> <!-- width= and height= fo…" at bounding box center [716, 188] width 261 height 341
type textarea "<img>"
drag, startPoint x: 688, startPoint y: 118, endPoint x: 645, endPoint y: 173, distance: 70.6
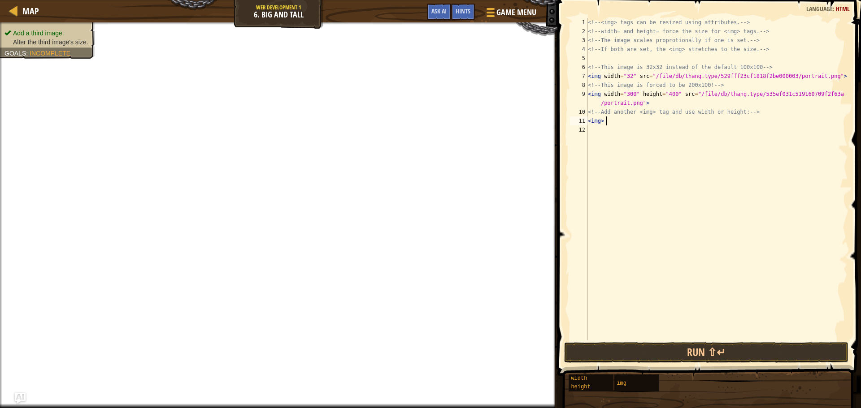
click at [645, 193] on div "<!-- <img> tags can be resized using attributes. --> <!-- width= and height= fo…" at bounding box center [716, 188] width 261 height 341
click at [633, 119] on div "<!-- <img> tags can be resized using attributes. --> <!-- width= and height= fo…" at bounding box center [716, 188] width 261 height 341
click at [626, 95] on div "<!-- <img> tags can be resized using attributes. --> <!-- width= and height= fo…" at bounding box center [716, 188] width 261 height 341
click at [628, 95] on div "<!-- <img> tags can be resized using attributes. --> <!-- width= and height= fo…" at bounding box center [716, 188] width 261 height 341
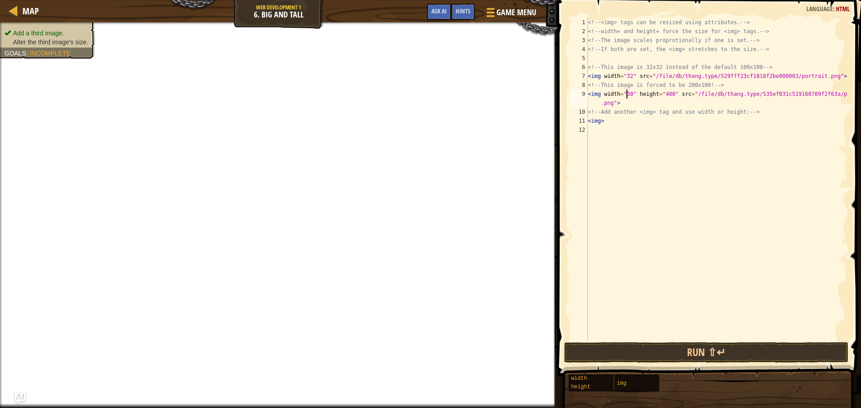
type textarea "<img width="360" height="400" src="/file/db/thang.type/535ef031c519160709f2f63a…"
click at [616, 161] on div "<!-- <img> tags can be resized using attributes. --> <!-- width= and height= fo…" at bounding box center [716, 188] width 261 height 341
click at [736, 127] on div "<!-- <img> tags can be resized using attributes. --> <!-- width= and height= fo…" at bounding box center [716, 188] width 261 height 341
click at [632, 122] on div "<!-- <img> tags can be resized using attributes. --> <!-- width= and height= fo…" at bounding box center [716, 188] width 261 height 341
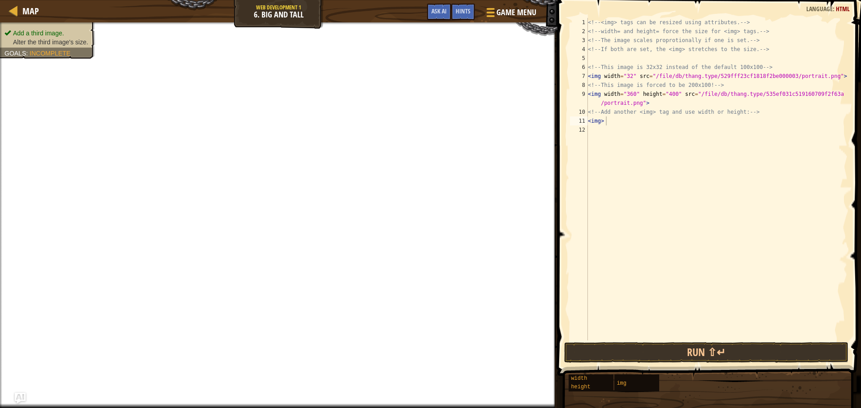
click at [299, 6] on div "Map Web Development 1 6. Big and Tall Game Menu Done Hints Ask AI" at bounding box center [278, 11] width 557 height 22
click at [651, 75] on div "<!-- <img> tags can be resized using attributes. --> <!-- width= and height= fo…" at bounding box center [716, 188] width 261 height 341
drag, startPoint x: 647, startPoint y: 77, endPoint x: 827, endPoint y: 78, distance: 180.2
click at [827, 78] on div "<!-- <img> tags can be resized using attributes. --> <!-- width= and height= fo…" at bounding box center [716, 188] width 261 height 341
click at [683, 124] on div "<!-- <img> tags can be resized using attributes. --> <!-- width= and height= fo…" at bounding box center [716, 188] width 261 height 341
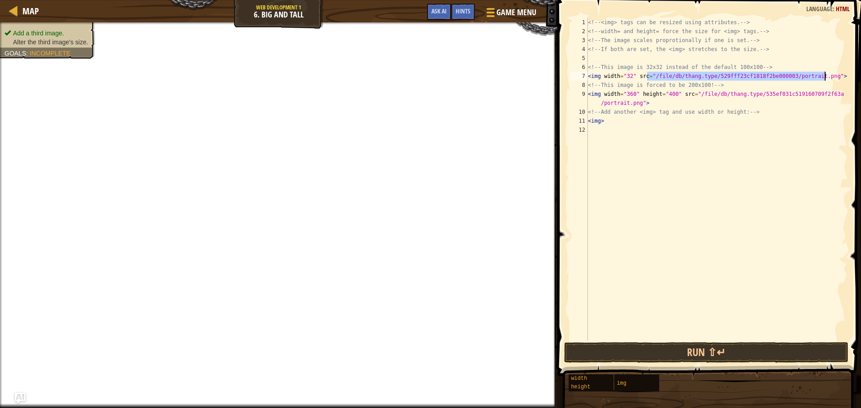
type textarea "<img>"
click at [650, 128] on div "<!-- <img> tags can be resized using attributes. --> <!-- width= and height= fo…" at bounding box center [716, 188] width 261 height 341
click at [653, 123] on div "<!-- <img> tags can be resized using attributes. --> <!-- width= and height= fo…" at bounding box center [716, 188] width 261 height 341
paste textarea ""/file/db/thang.type/529fff23cf1818f2be000003/portrait.png">"
drag, startPoint x: 785, startPoint y: 123, endPoint x: 779, endPoint y: 123, distance: 5.4
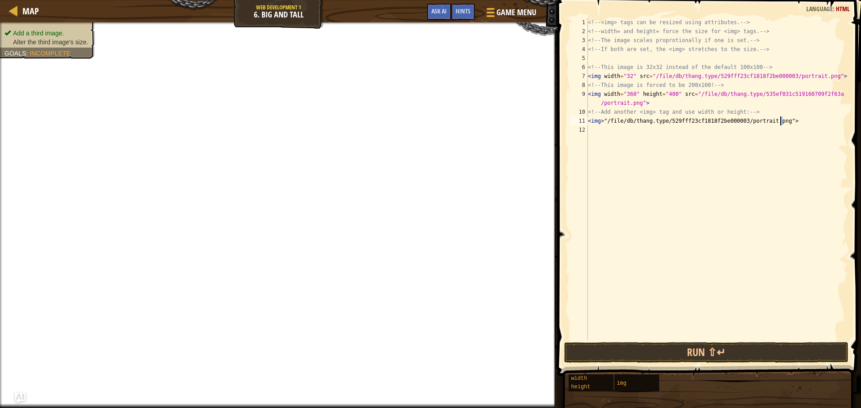
click at [779, 123] on div "<!-- <img> tags can be resized using attributes. --> <!-- width= and height= fo…" at bounding box center [716, 188] width 261 height 341
click at [602, 122] on div "<!-- <img> tags can be resized using attributes. --> <!-- width= and height= fo…" at bounding box center [716, 188] width 261 height 341
click at [604, 124] on div "<!-- <img> tags can be resized using attributes. --> <!-- width= and height= fo…" at bounding box center [716, 188] width 261 height 341
drag, startPoint x: 785, startPoint y: 121, endPoint x: 601, endPoint y: 122, distance: 183.8
click at [601, 122] on div "<!-- <img> tags can be resized using attributes. --> <!-- width= and height= fo…" at bounding box center [716, 188] width 261 height 341
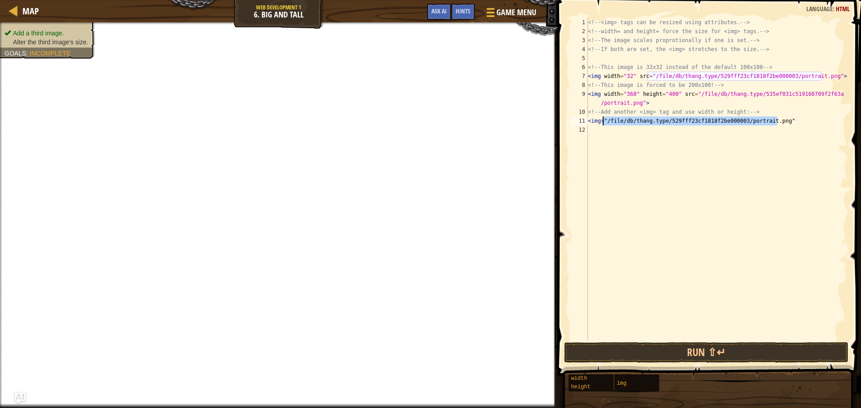
type textarea "<img>"
click at [707, 137] on div "<!-- <img> tags can be resized using attributes. --> <!-- width= and height= fo…" at bounding box center [716, 188] width 261 height 341
click at [766, 129] on div "<!-- <img> tags can be resized using attributes. --> <!-- width= and height= fo…" at bounding box center [716, 188] width 261 height 341
click at [594, 119] on div "<!-- <img> tags can be resized using attributes. --> <!-- width= and height= fo…" at bounding box center [716, 188] width 261 height 341
click at [616, 120] on div "<!-- <img> tags can be resized using attributes. --> <!-- width= and height= fo…" at bounding box center [716, 188] width 261 height 341
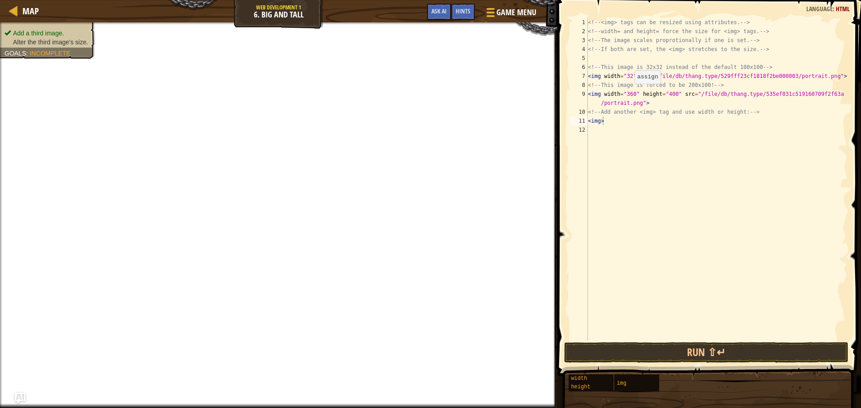
click at [629, 93] on div "<!-- <img> tags can be resized using attributes. --> <!-- width= and height= fo…" at bounding box center [716, 188] width 261 height 341
click at [626, 77] on div "<!-- <img> tags can be resized using attributes. --> <!-- width= and height= fo…" at bounding box center [716, 188] width 261 height 341
type textarea "<img width="222" src="/file/db/thang.type/529fff23cf1818f2be000003/portrait.png…"
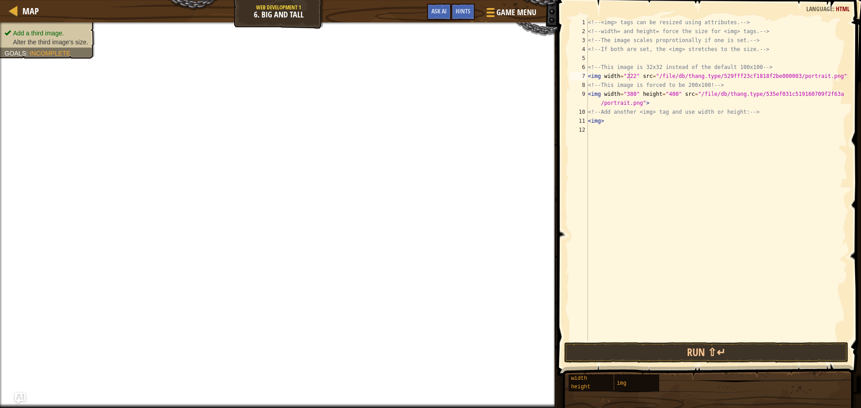
click at [662, 147] on div "<!-- <img> tags can be resized using attributes. --> <!-- width= and height= fo…" at bounding box center [716, 188] width 261 height 341
click at [632, 124] on div "<!-- <img> tags can be resized using attributes. --> <!-- width= and height= fo…" at bounding box center [716, 188] width 261 height 341
type textarea "<img>"
click at [839, 13] on span at bounding box center [709, 175] width 311 height 402
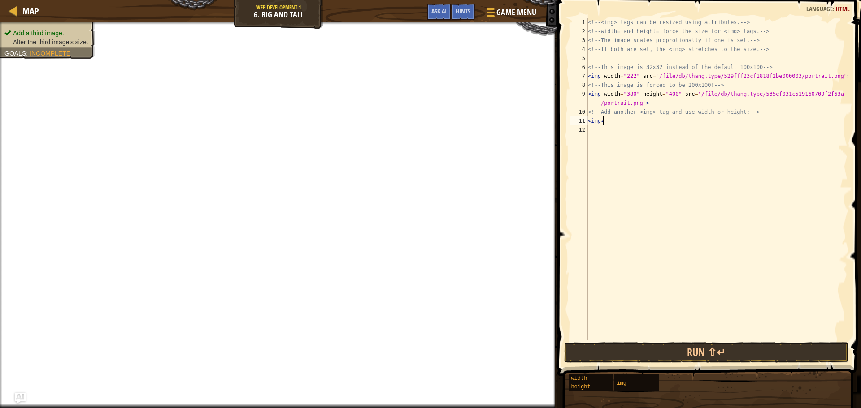
drag, startPoint x: 844, startPoint y: 3, endPoint x: 842, endPoint y: 8, distance: 5.4
click at [842, 8] on div "<img> 1 2 3 4 5 6 7 8 9 10 11 12 <!-- <img> tags can be resized using attribute…" at bounding box center [707, 205] width 306 height 402
click at [438, 13] on span "Ask AI" at bounding box center [438, 11] width 15 height 9
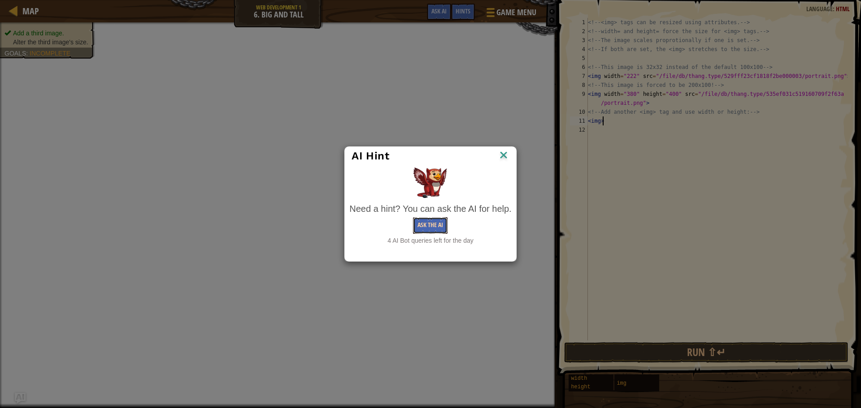
click at [426, 227] on button "Ask the AI" at bounding box center [430, 225] width 35 height 17
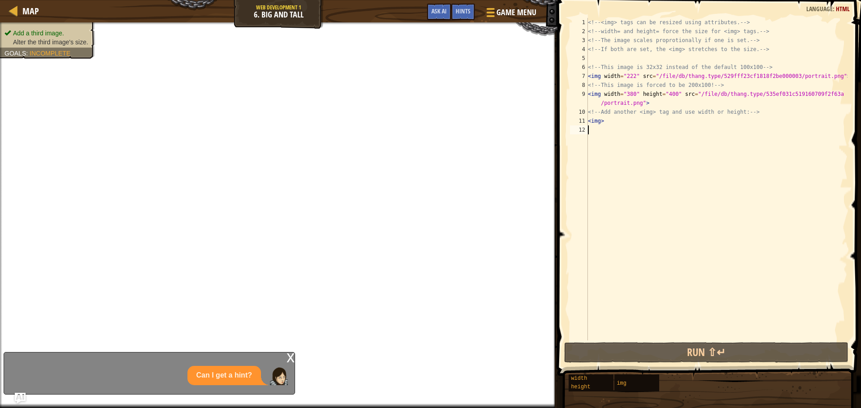
click at [620, 132] on div "<!-- <img> tags can be resized using attributes. --> <!-- width= and height= fo…" at bounding box center [716, 188] width 261 height 341
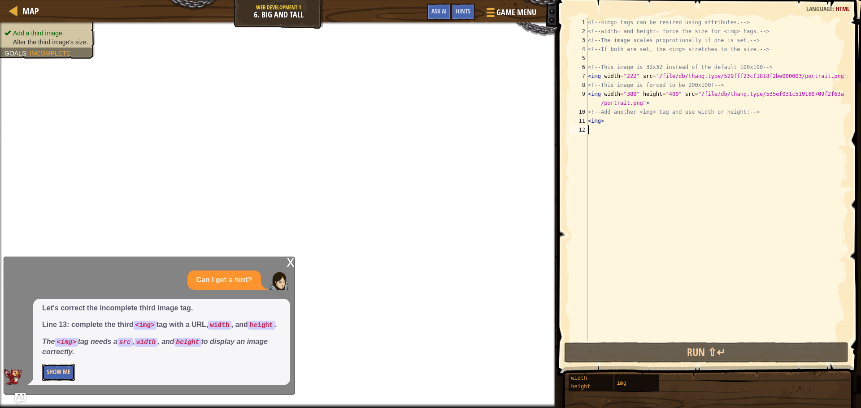
click at [61, 376] on button "Show Me" at bounding box center [58, 372] width 33 height 17
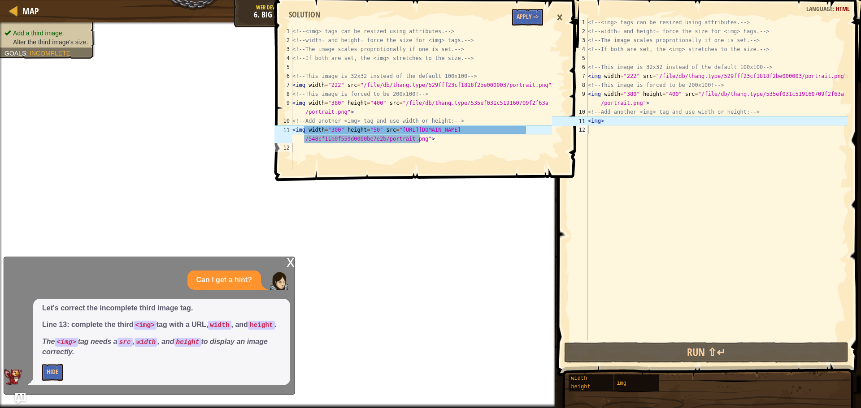
click at [623, 128] on div "<!-- <img> tags can be resized using attributes. --> <!-- width= and height= fo…" at bounding box center [716, 188] width 261 height 341
click at [621, 129] on div "<!-- <img> tags can be resized using attributes. --> <!-- width= and height= fo…" at bounding box center [716, 188] width 261 height 341
click at [623, 119] on div "<!-- <img> tags can be resized using attributes. --> <!-- width= and height= fo…" at bounding box center [716, 188] width 261 height 341
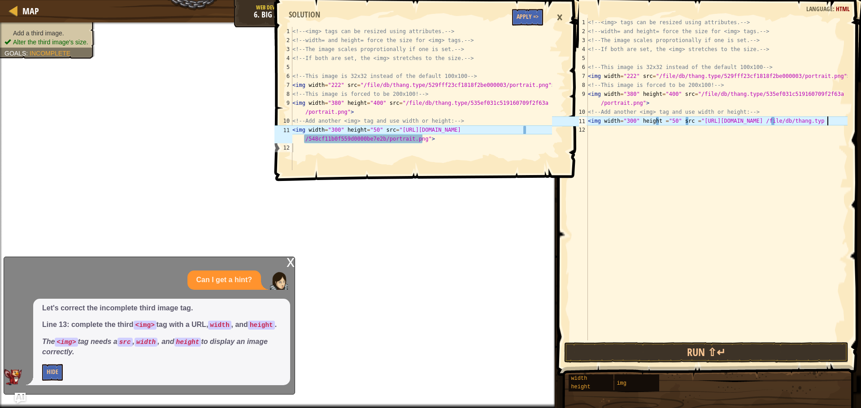
scroll to position [4, 20]
click at [528, 18] on button "Apply =>" at bounding box center [527, 17] width 31 height 17
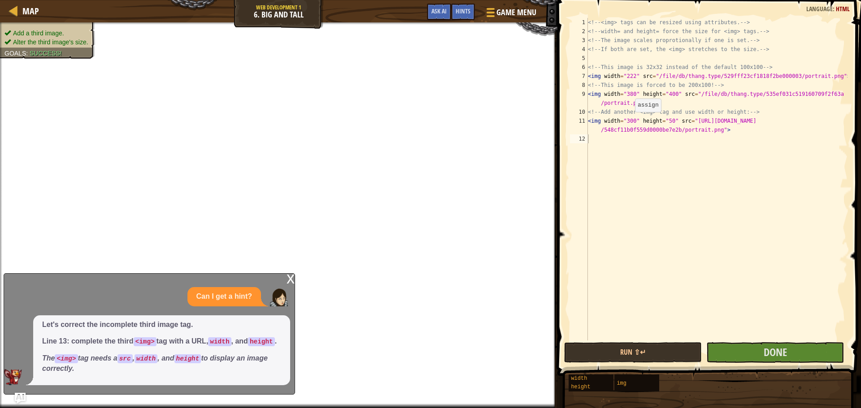
click at [630, 121] on div "<!-- <img> tags can be resized using attributes. --> <!-- width= and height= fo…" at bounding box center [716, 188] width 261 height 341
click at [664, 122] on div "<!-- <img> tags can be resized using attributes. --> <!-- width= and height= fo…" at bounding box center [716, 188] width 261 height 341
click at [627, 121] on div "<!-- <img> tags can be resized using attributes. --> <!-- width= and height= fo…" at bounding box center [716, 188] width 261 height 341
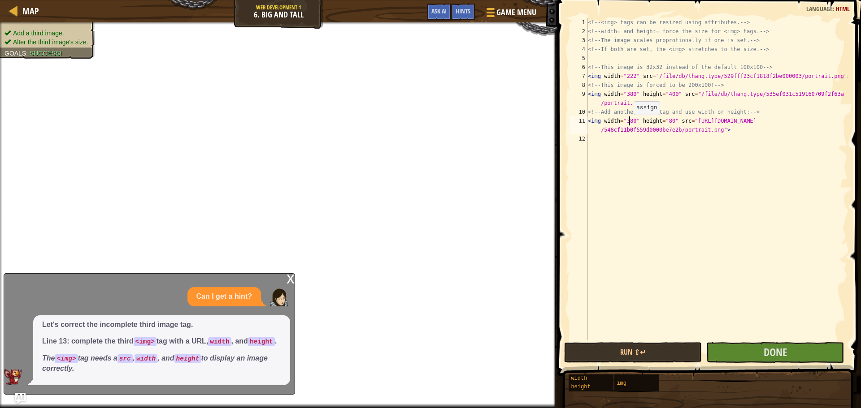
click at [629, 124] on div "<!-- <img> tags can be resized using attributes. --> <!-- width= and height= fo…" at bounding box center [716, 188] width 261 height 341
type textarea "<img width="310" height="80" src="[URL][DOMAIN_NAME]">"
click at [756, 349] on button "Done" at bounding box center [775, 352] width 138 height 21
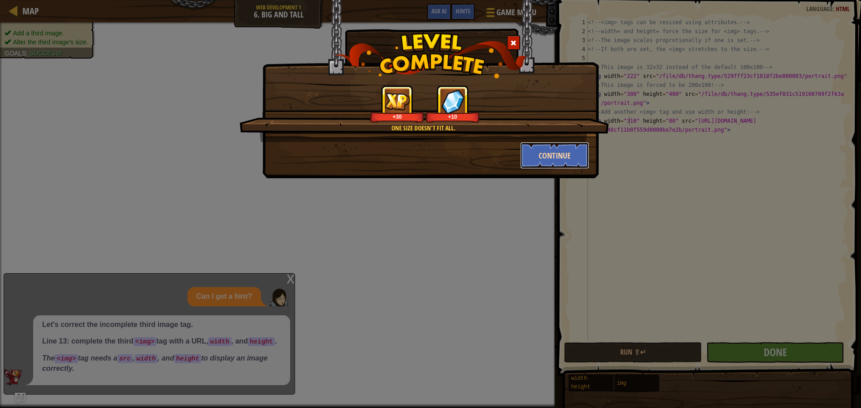
click at [557, 158] on button "Continue" at bounding box center [554, 155] width 69 height 27
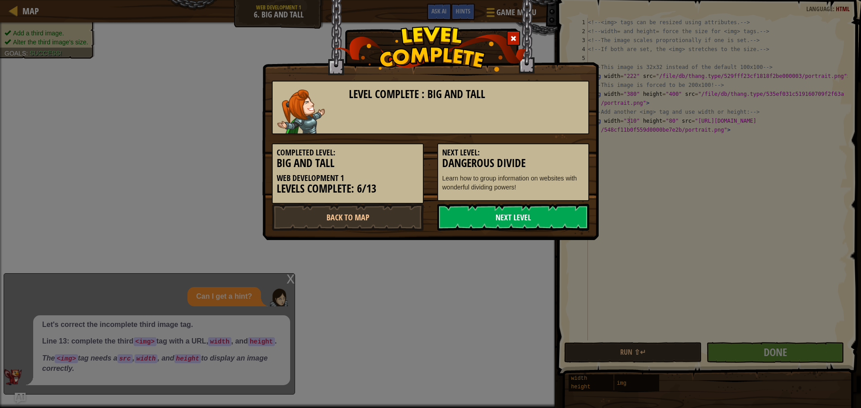
click at [528, 210] on link "Next Level" at bounding box center [513, 217] width 152 height 27
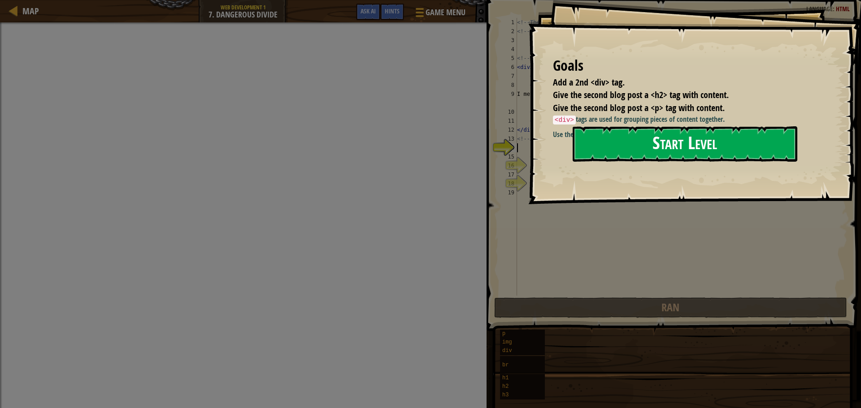
click at [710, 143] on button "Start Level" at bounding box center [684, 143] width 225 height 35
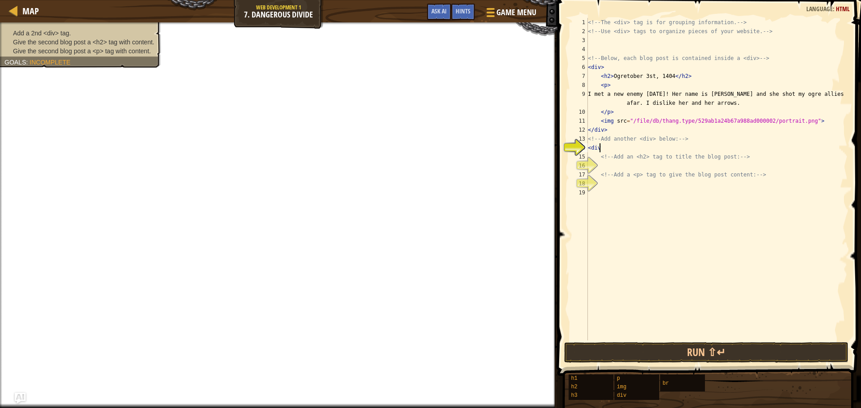
scroll to position [4, 0]
type textarea "<div>"
click at [725, 165] on div "<!-- The <div> tag is for grouping information. --> <!-- Use <div> tags to orga…" at bounding box center [716, 188] width 261 height 341
type textarea "<h2>"
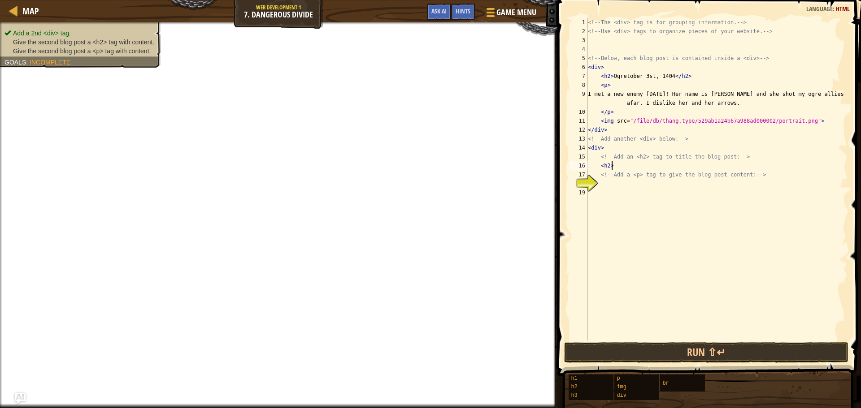
scroll to position [4, 1]
click at [735, 192] on div "<!-- The <div> tag is for grouping information. --> <!-- Use <div> tags to orga…" at bounding box center [716, 188] width 261 height 341
click at [719, 183] on div "<!-- The <div> tag is for grouping information. --> <!-- Use <div> tags to orga…" at bounding box center [716, 188] width 261 height 341
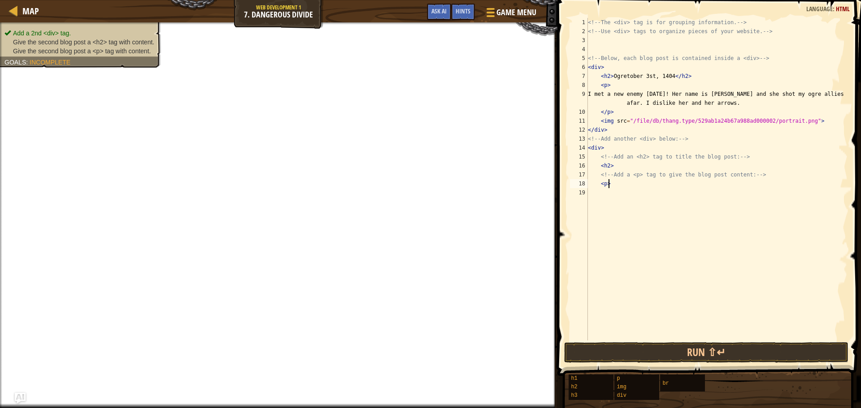
drag, startPoint x: 722, startPoint y: 185, endPoint x: 730, endPoint y: 219, distance: 34.6
click at [727, 204] on div "<!-- The <div> tag is for grouping information. --> <!-- Use <div> tags to orga…" at bounding box center [716, 188] width 261 height 341
type textarea "<p>"
drag, startPoint x: 727, startPoint y: 204, endPoint x: 733, endPoint y: 201, distance: 6.4
click at [728, 203] on div "<!-- The <div> tag is for grouping information. --> <!-- Use <div> tags to orga…" at bounding box center [716, 179] width 261 height 323
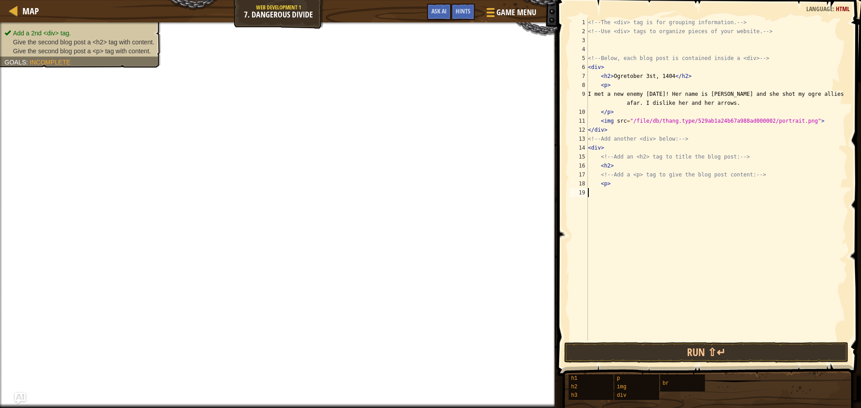
scroll to position [4, 0]
click at [448, 12] on button "Ask AI" at bounding box center [439, 12] width 24 height 17
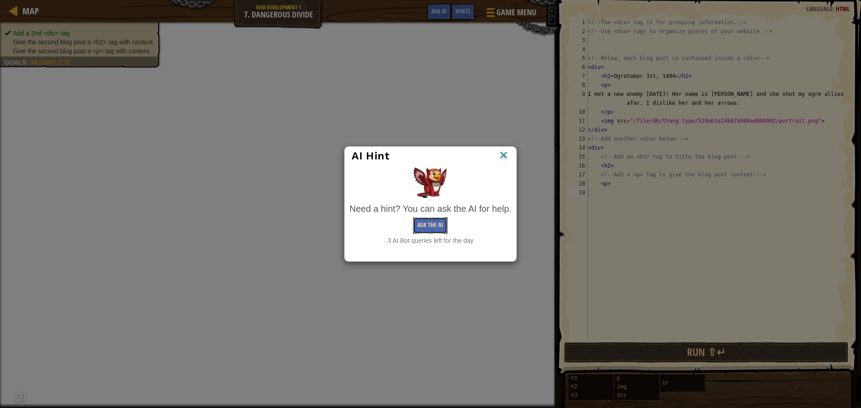
click at [429, 230] on button "Ask the AI" at bounding box center [430, 225] width 35 height 17
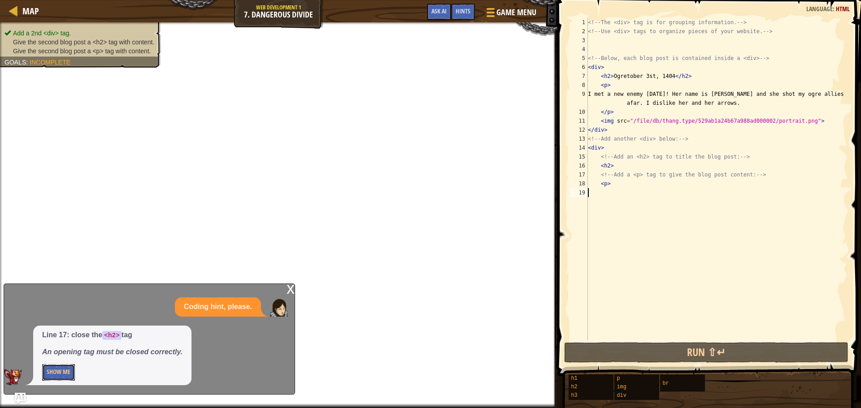
click at [65, 370] on button "Show Me" at bounding box center [58, 372] width 33 height 17
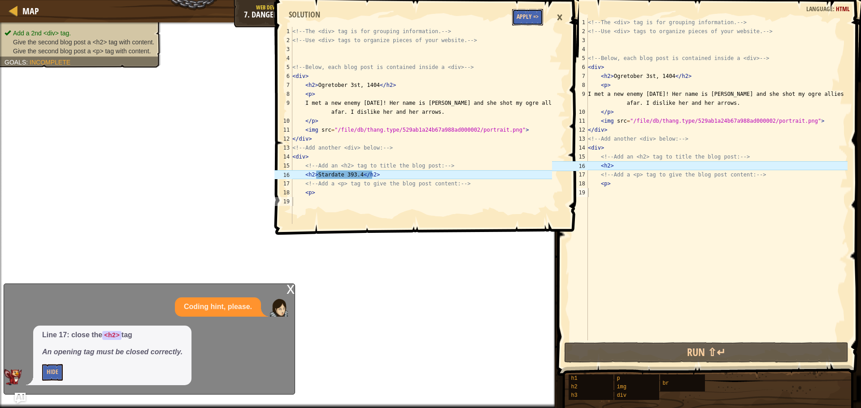
click at [517, 17] on button "Apply =>" at bounding box center [527, 17] width 31 height 17
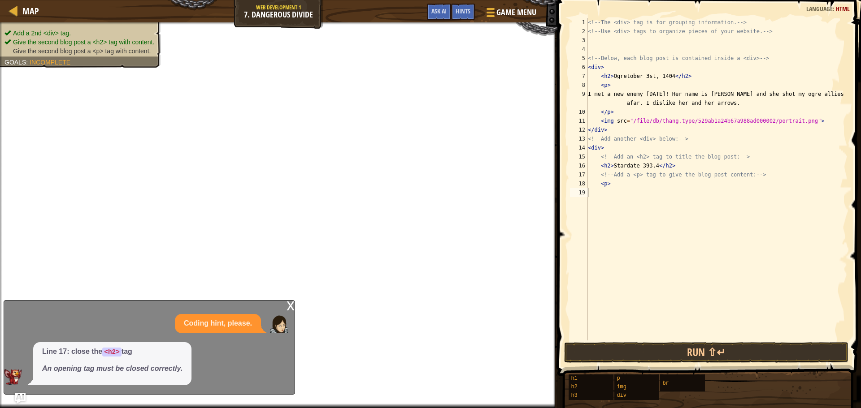
click at [649, 167] on div "<!-- The <div> tag is for grouping information. --> <!-- Use <div> tags to orga…" at bounding box center [716, 188] width 261 height 341
click at [612, 168] on div "<!-- The <div> tag is for grouping information. --> <!-- Use <div> tags to orga…" at bounding box center [716, 188] width 261 height 341
click at [675, 182] on div "<!-- The <div> tag is for grouping information. --> <!-- Use <div> tags to orga…" at bounding box center [716, 188] width 261 height 341
click at [752, 173] on div "<!-- The <div> tag is for grouping information. --> <!-- Use <div> tags to orga…" at bounding box center [716, 188] width 261 height 341
click at [736, 180] on div "<!-- The <div> tag is for grouping information. --> <!-- Use <div> tags to orga…" at bounding box center [716, 188] width 261 height 341
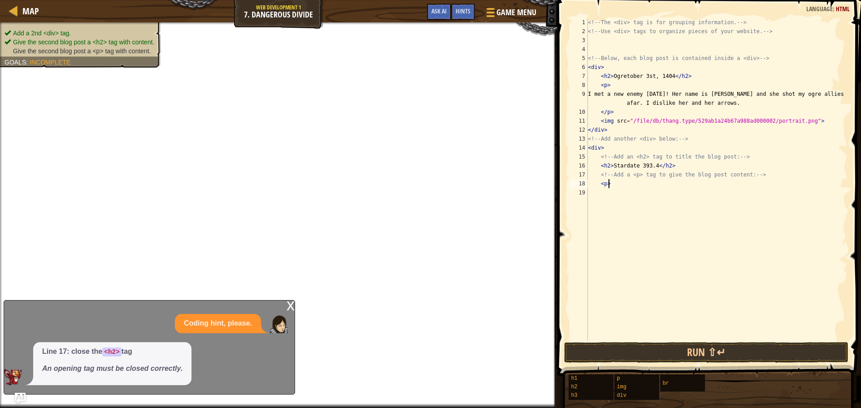
click at [676, 179] on div "<!-- The <div> tag is for grouping information. --> <!-- Use <div> tags to orga…" at bounding box center [716, 188] width 261 height 341
click at [679, 174] on div "<!-- The <div> tag is for grouping information. --> <!-- Use <div> tags to orga…" at bounding box center [716, 188] width 261 height 341
type textarea "<!-- Add a <p> tag to givethe blog post content: -->"
drag, startPoint x: 756, startPoint y: 173, endPoint x: 597, endPoint y: 172, distance: 158.7
click at [597, 172] on div "<!-- The <div> tag is for grouping information. --> <!-- Use <div> tags to orga…" at bounding box center [716, 188] width 261 height 341
